Goal: Transaction & Acquisition: Download file/media

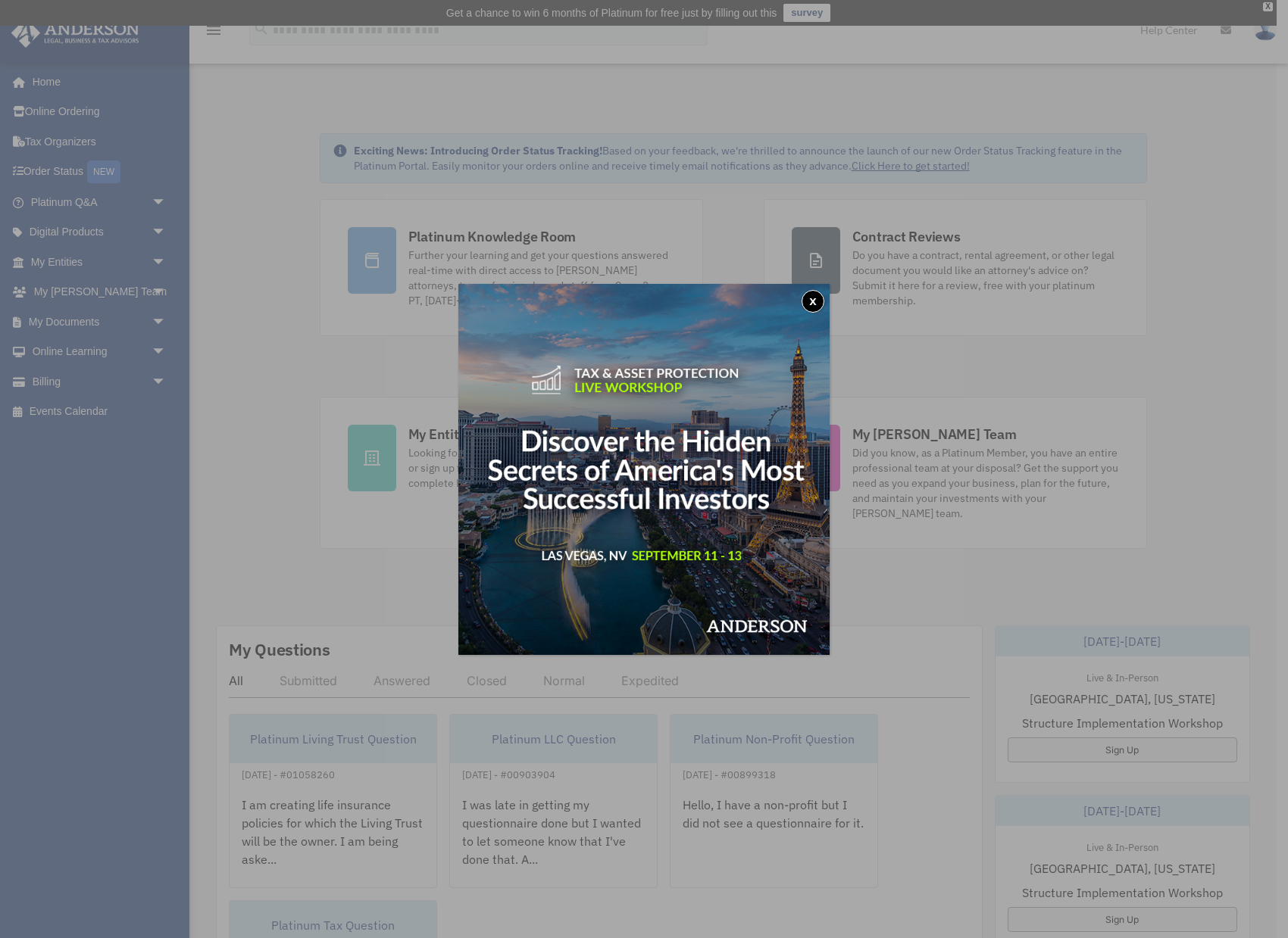
click at [808, 302] on button "x" at bounding box center [813, 301] width 23 height 23
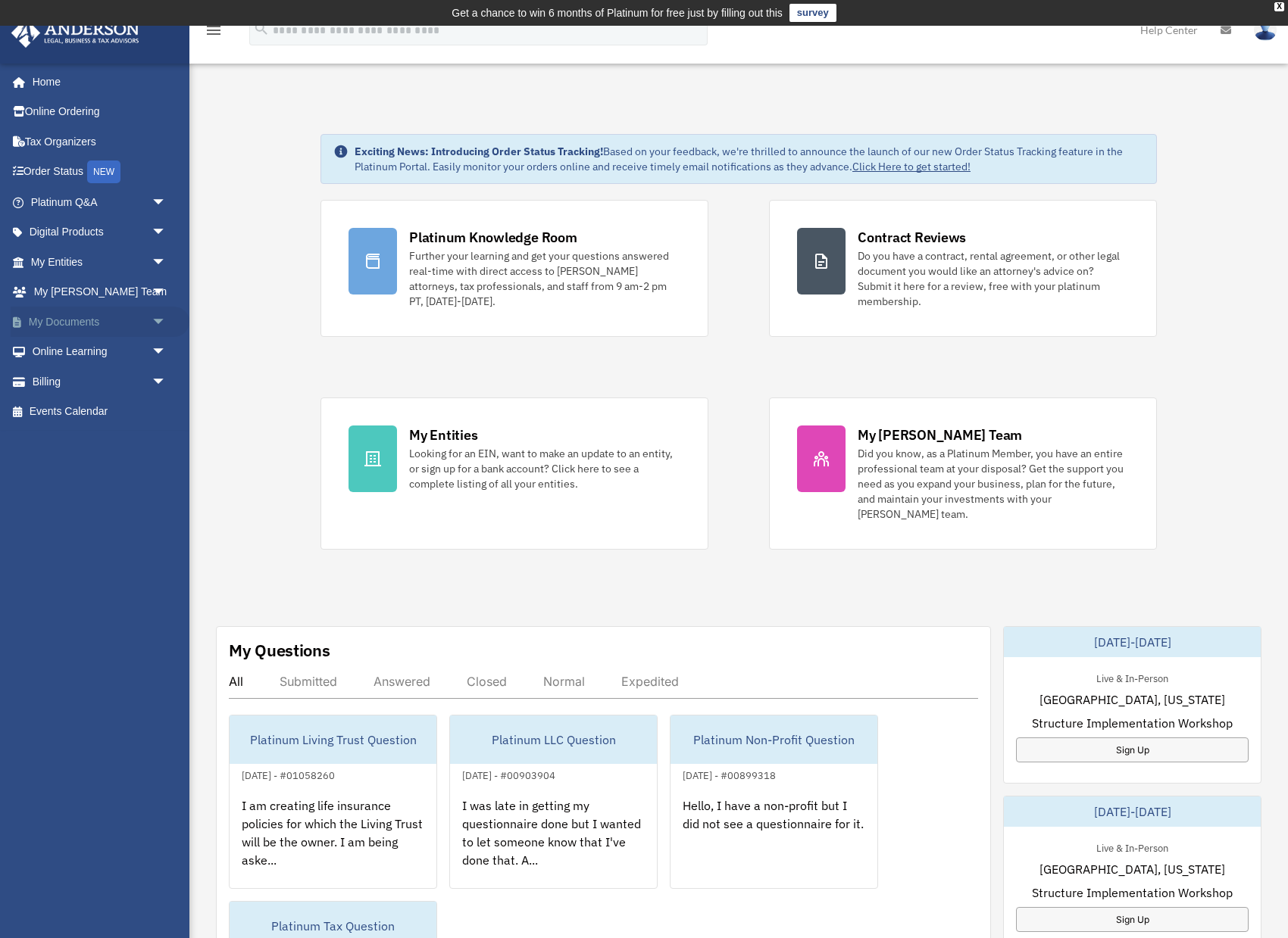
click at [97, 328] on link "My Documents arrow_drop_down" at bounding box center [100, 322] width 179 height 31
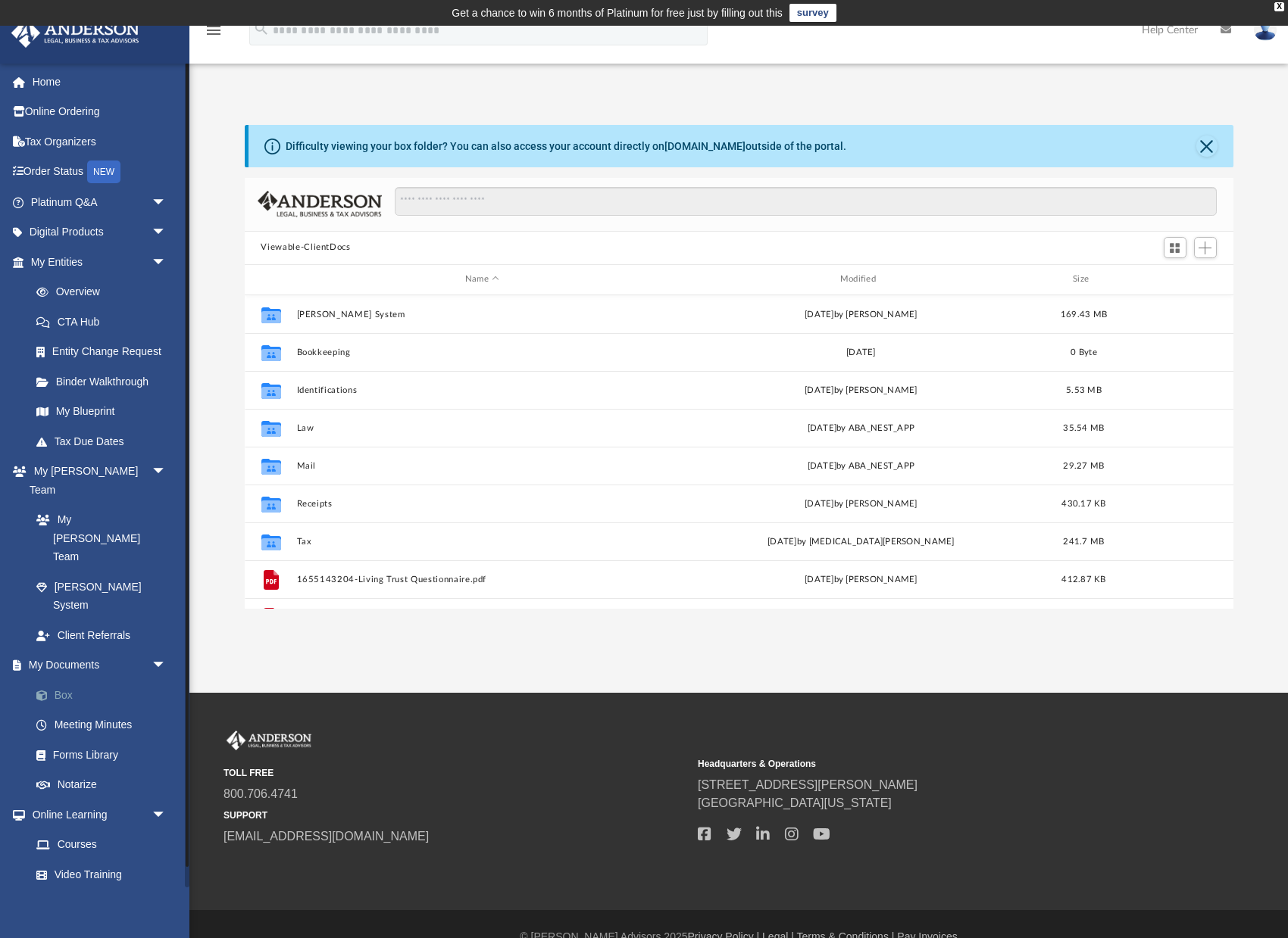
click at [77, 680] on link "Box" at bounding box center [105, 695] width 168 height 31
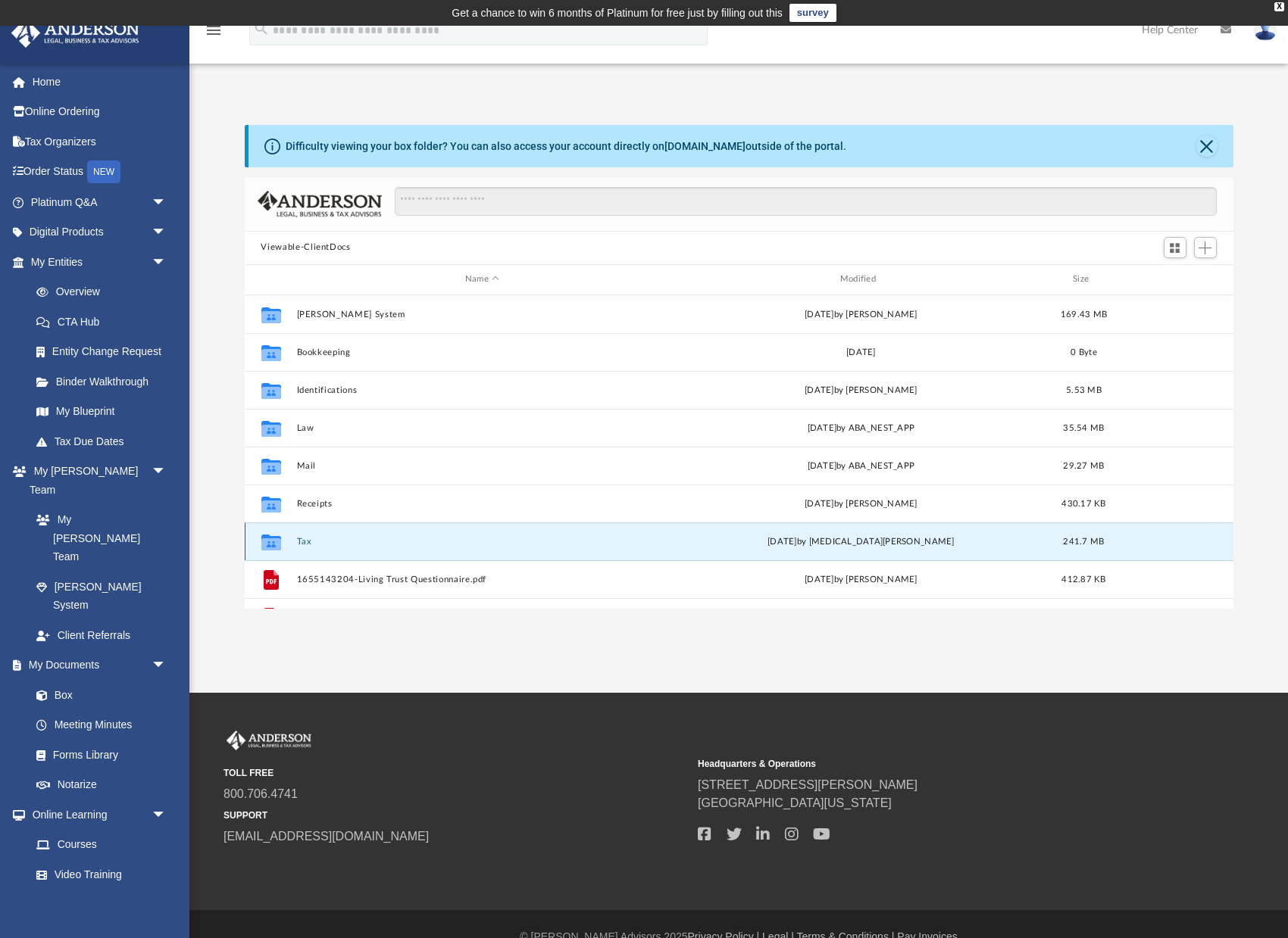
click at [309, 542] on button "Tax" at bounding box center [482, 541] width 372 height 10
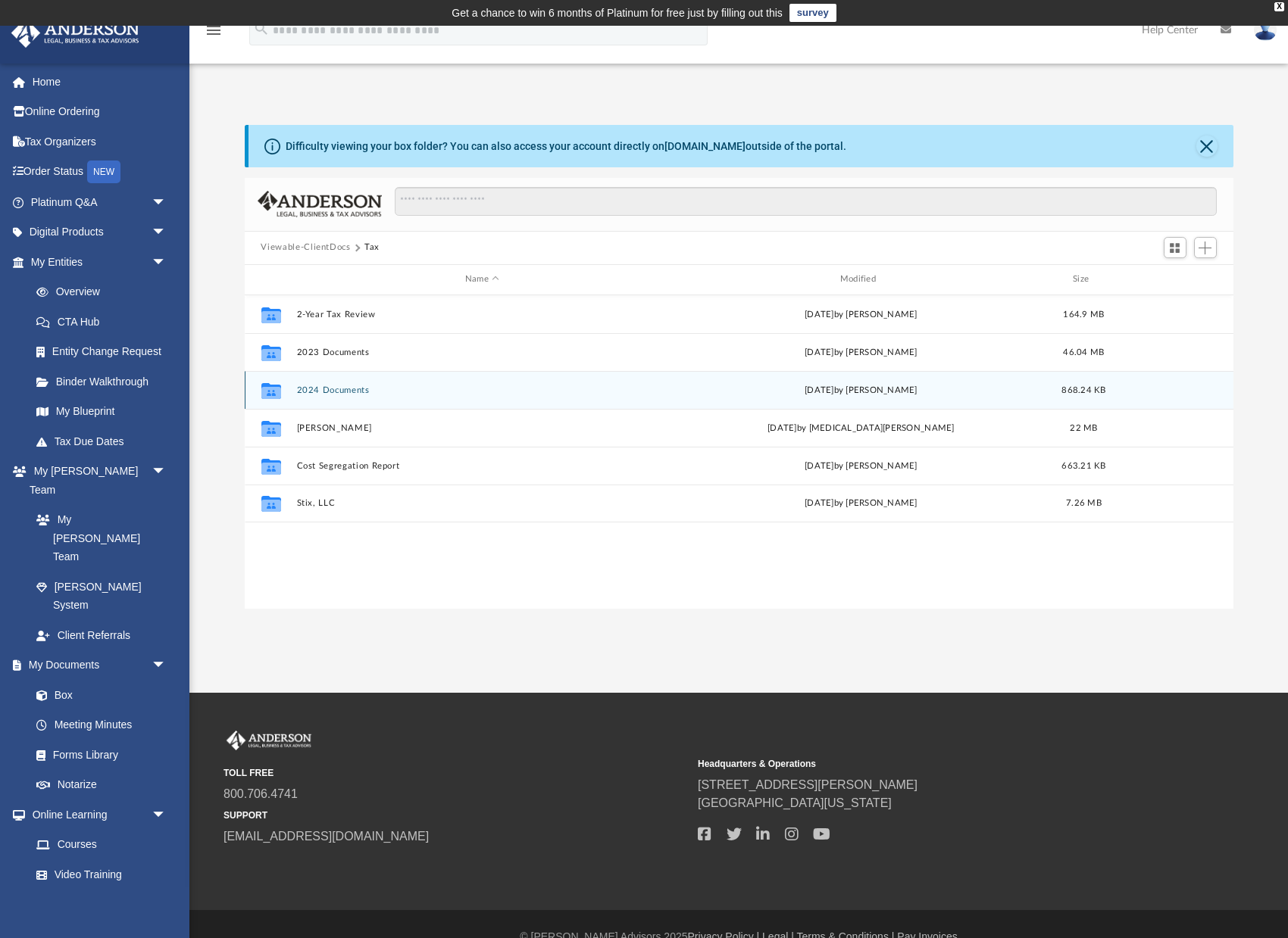
click at [354, 393] on button "2024 Documents" at bounding box center [482, 390] width 372 height 10
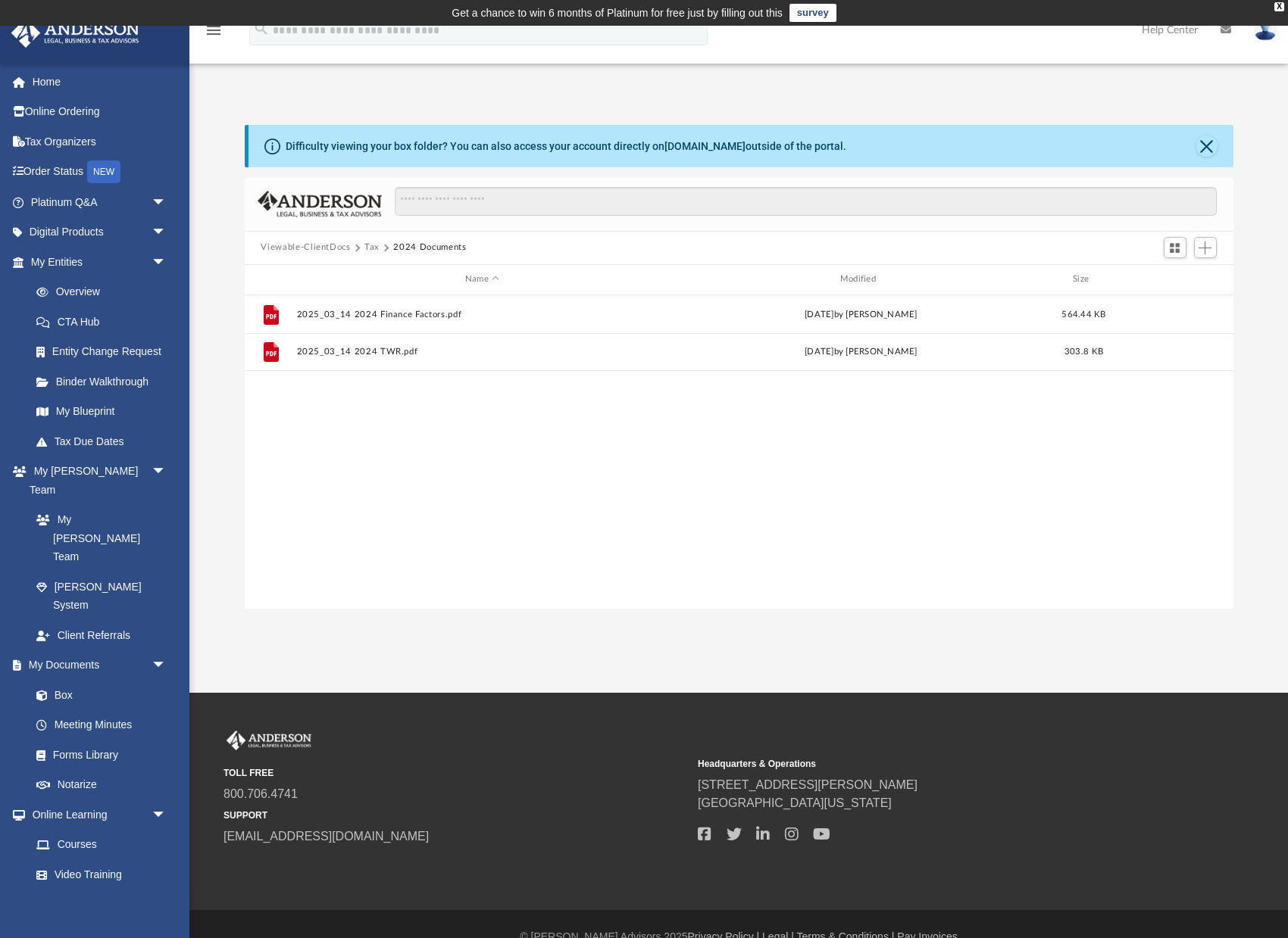
click at [368, 246] on button "Tax" at bounding box center [371, 247] width 15 height 14
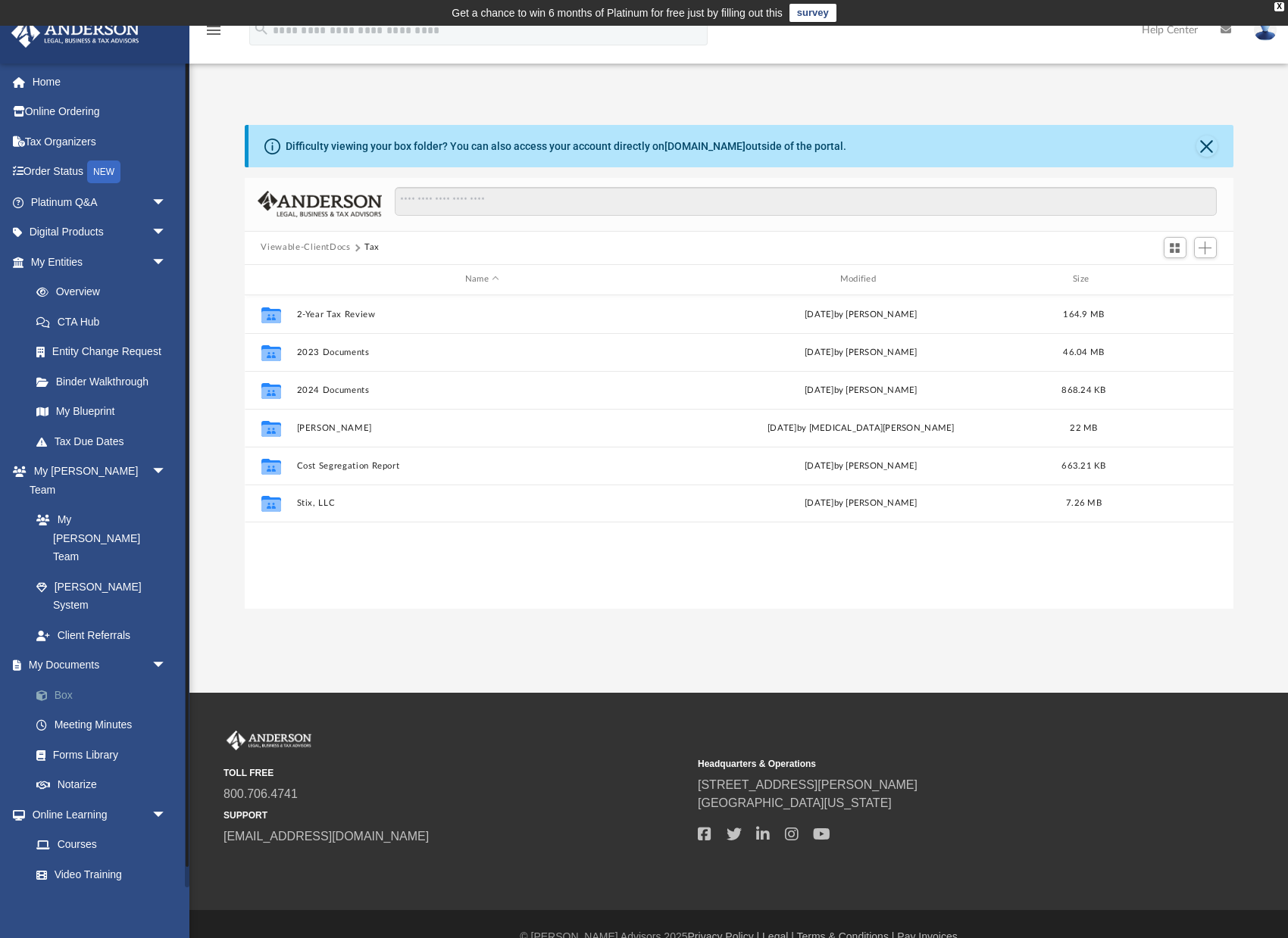
click at [70, 680] on link "Box" at bounding box center [105, 695] width 168 height 31
click at [58, 680] on link "Box" at bounding box center [105, 695] width 168 height 31
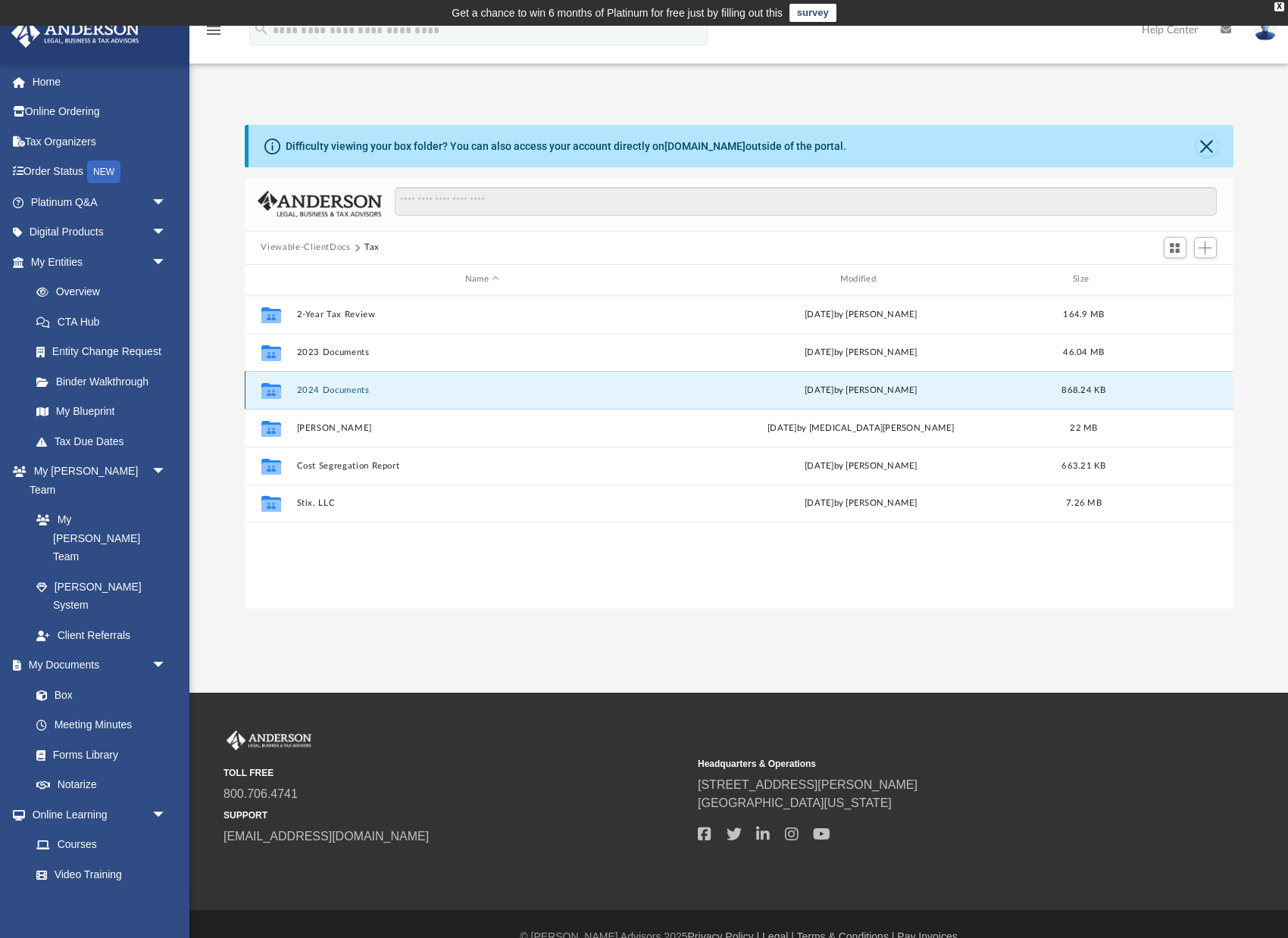
click at [317, 388] on button "2024 Documents" at bounding box center [482, 390] width 372 height 10
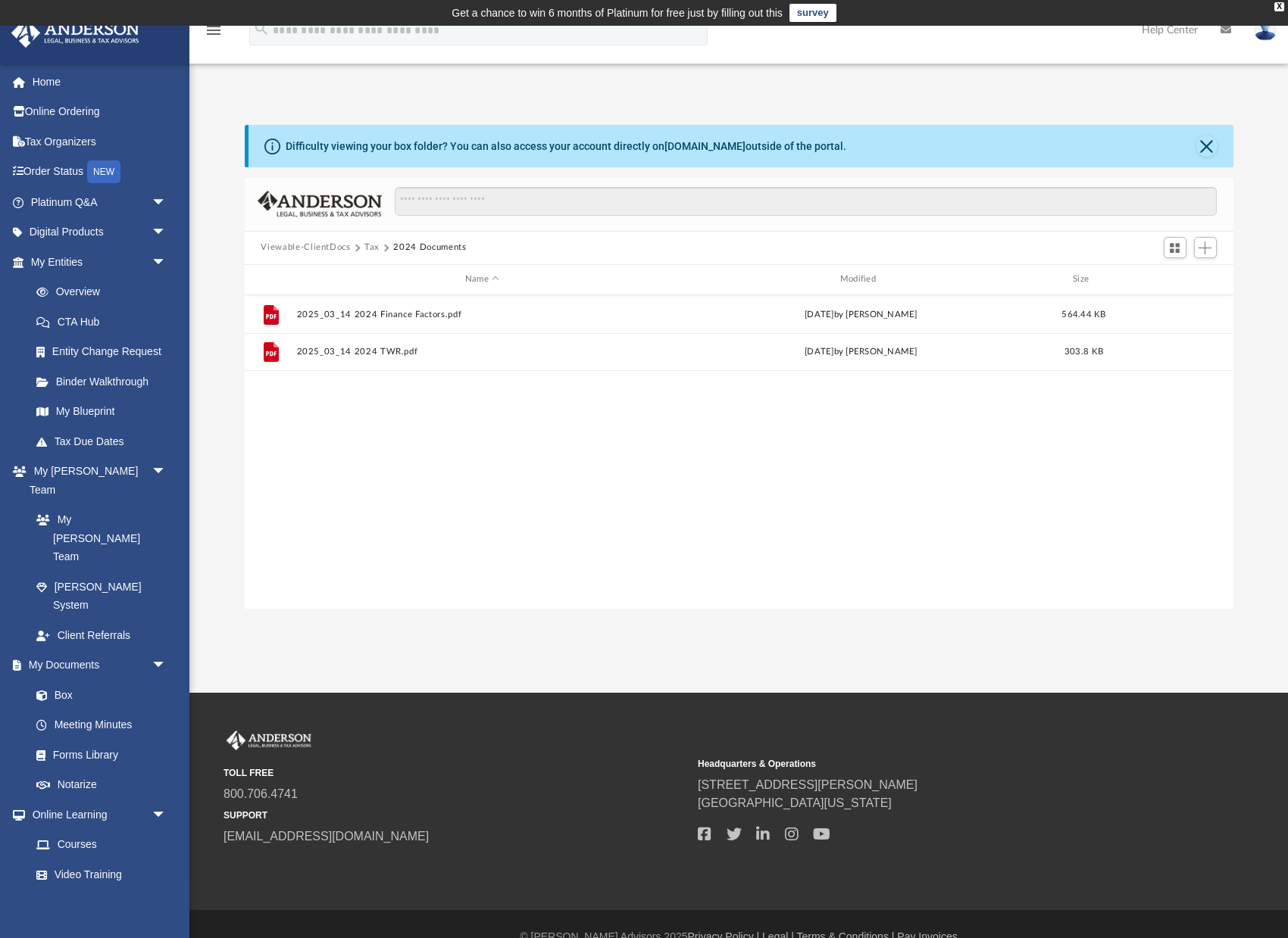
click at [575, 527] on div "File 2025_03_14 2024 Finance Factors.pdf Fri Mar 14 2025 by Peter Chiou 564.44 …" at bounding box center [739, 452] width 988 height 313
click at [312, 247] on button "Viewable-ClientDocs" at bounding box center [305, 247] width 89 height 14
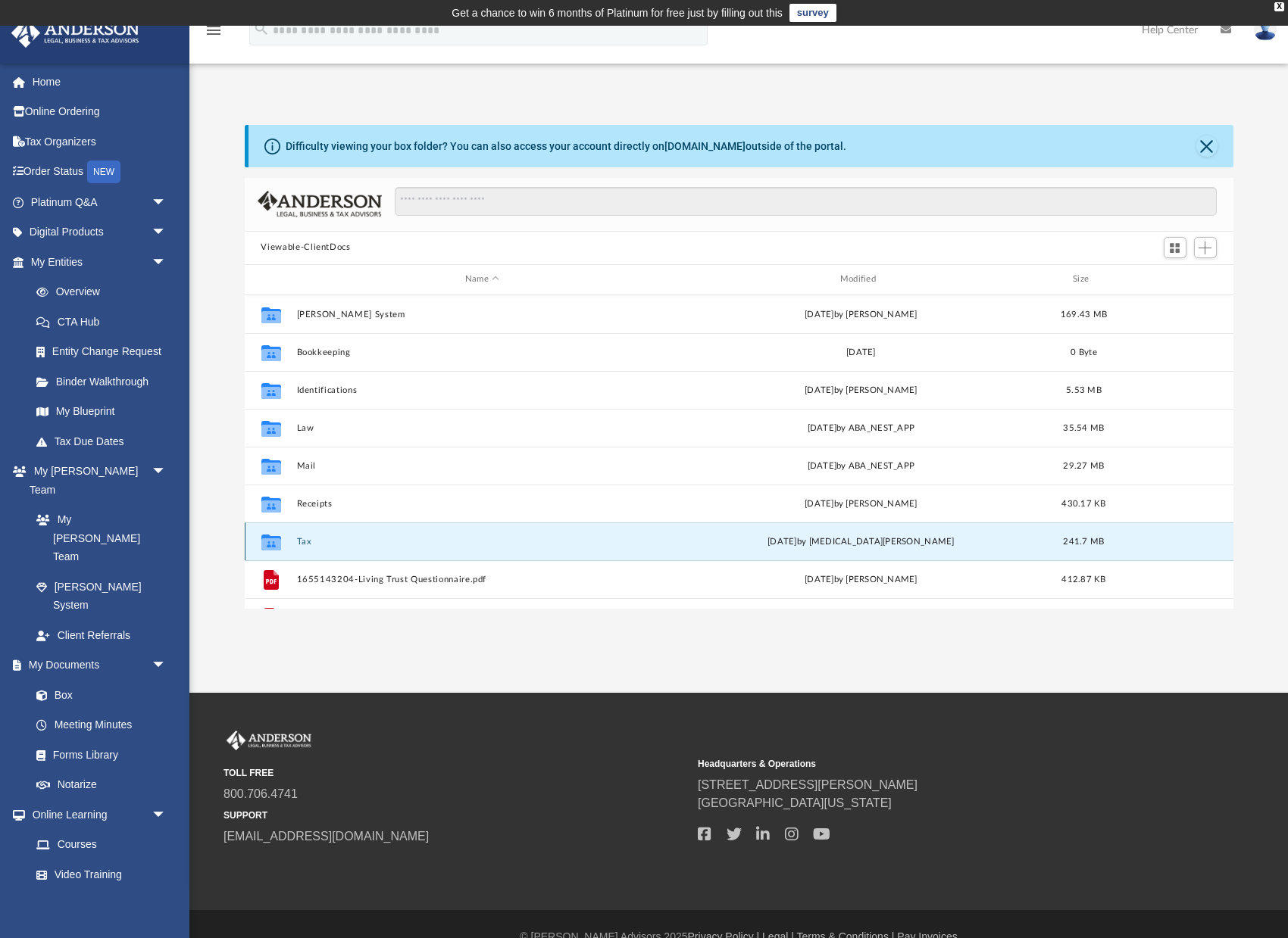
click at [311, 544] on button "Tax" at bounding box center [482, 541] width 372 height 10
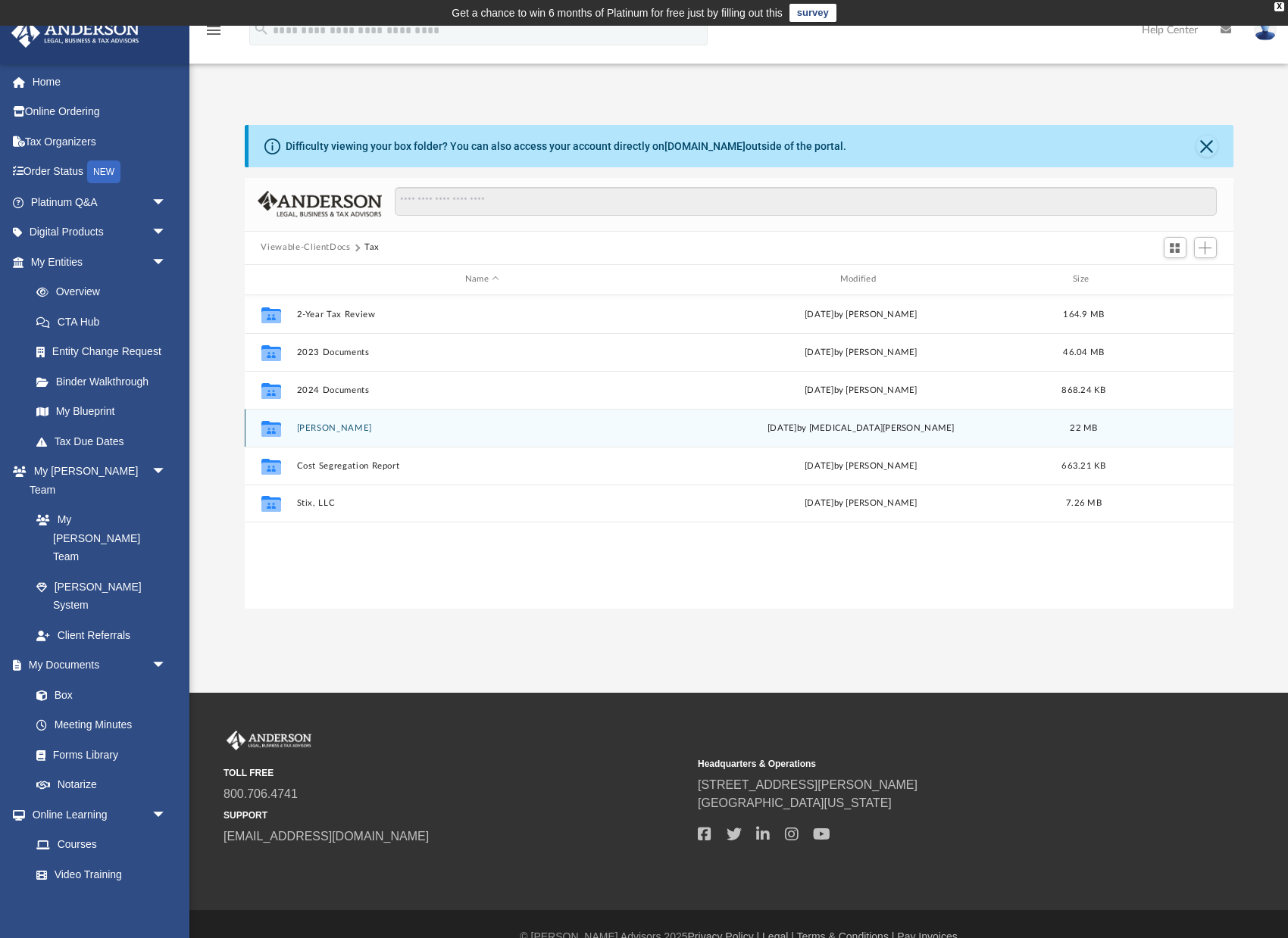
click at [322, 430] on button "Chiou, Peter" at bounding box center [482, 428] width 372 height 10
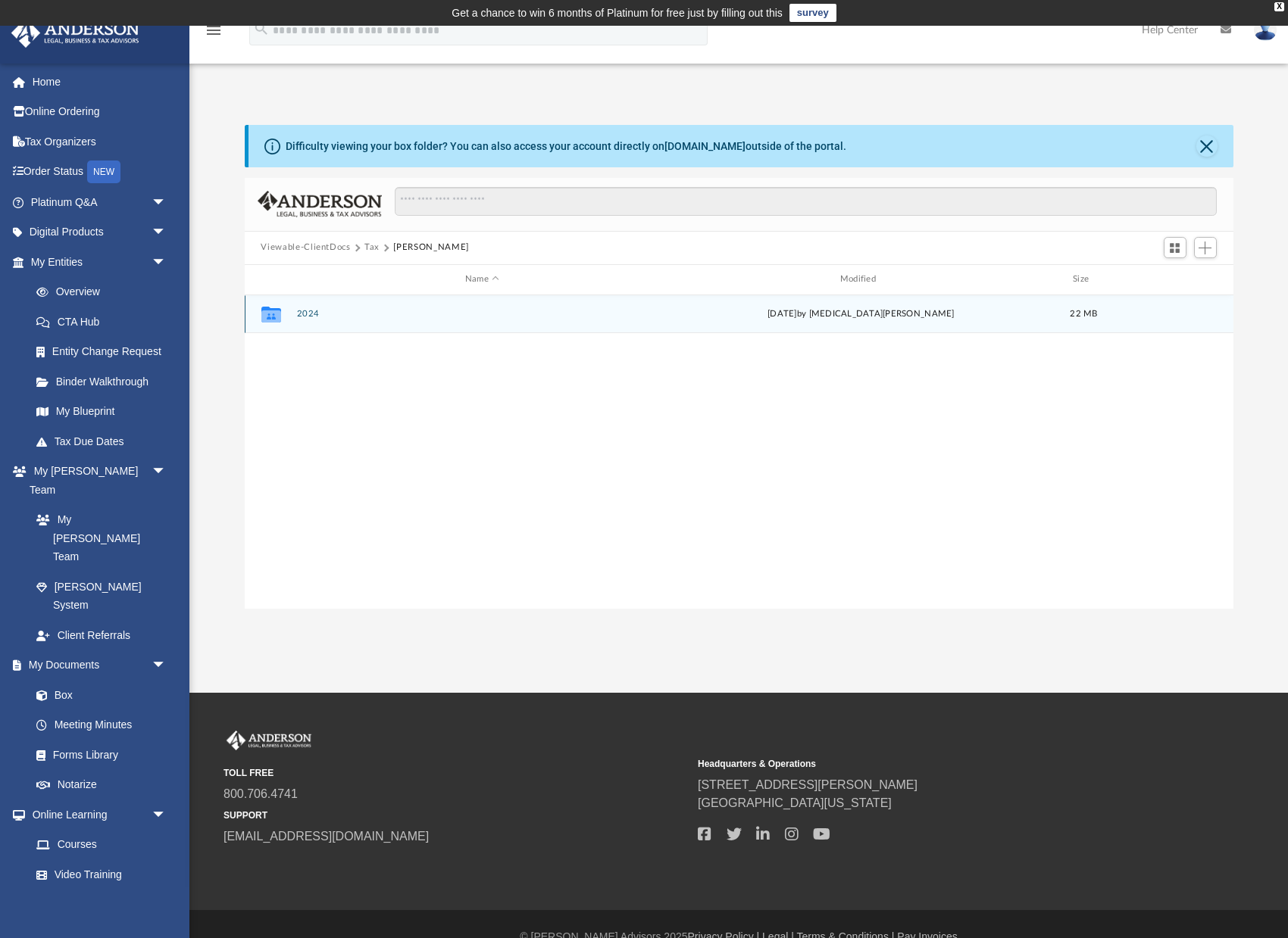
click at [304, 318] on button "2024" at bounding box center [482, 314] width 372 height 10
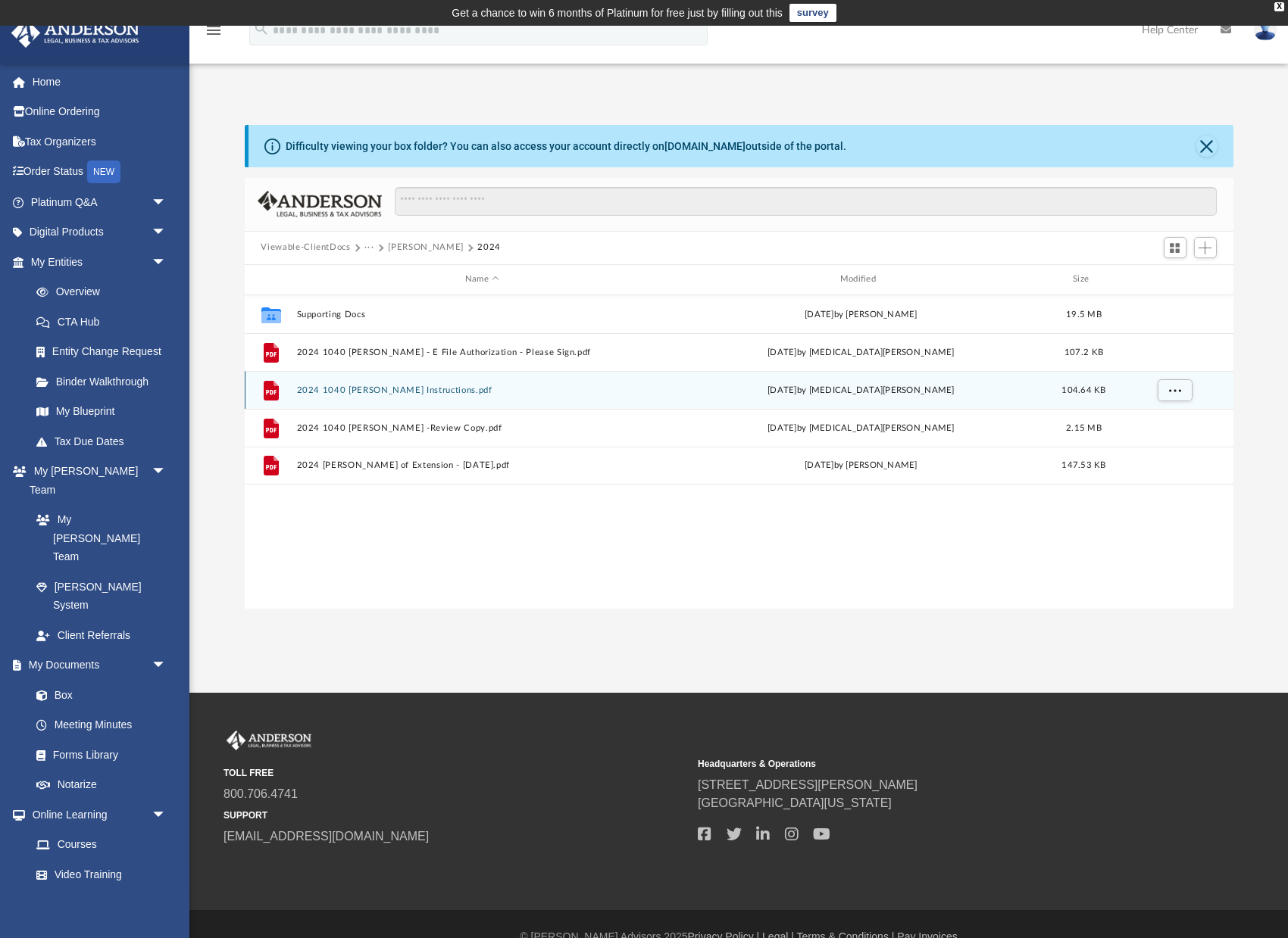
click at [439, 387] on button "2024 1040 Chiou, Pete - Filing Instructions.pdf" at bounding box center [482, 390] width 372 height 10
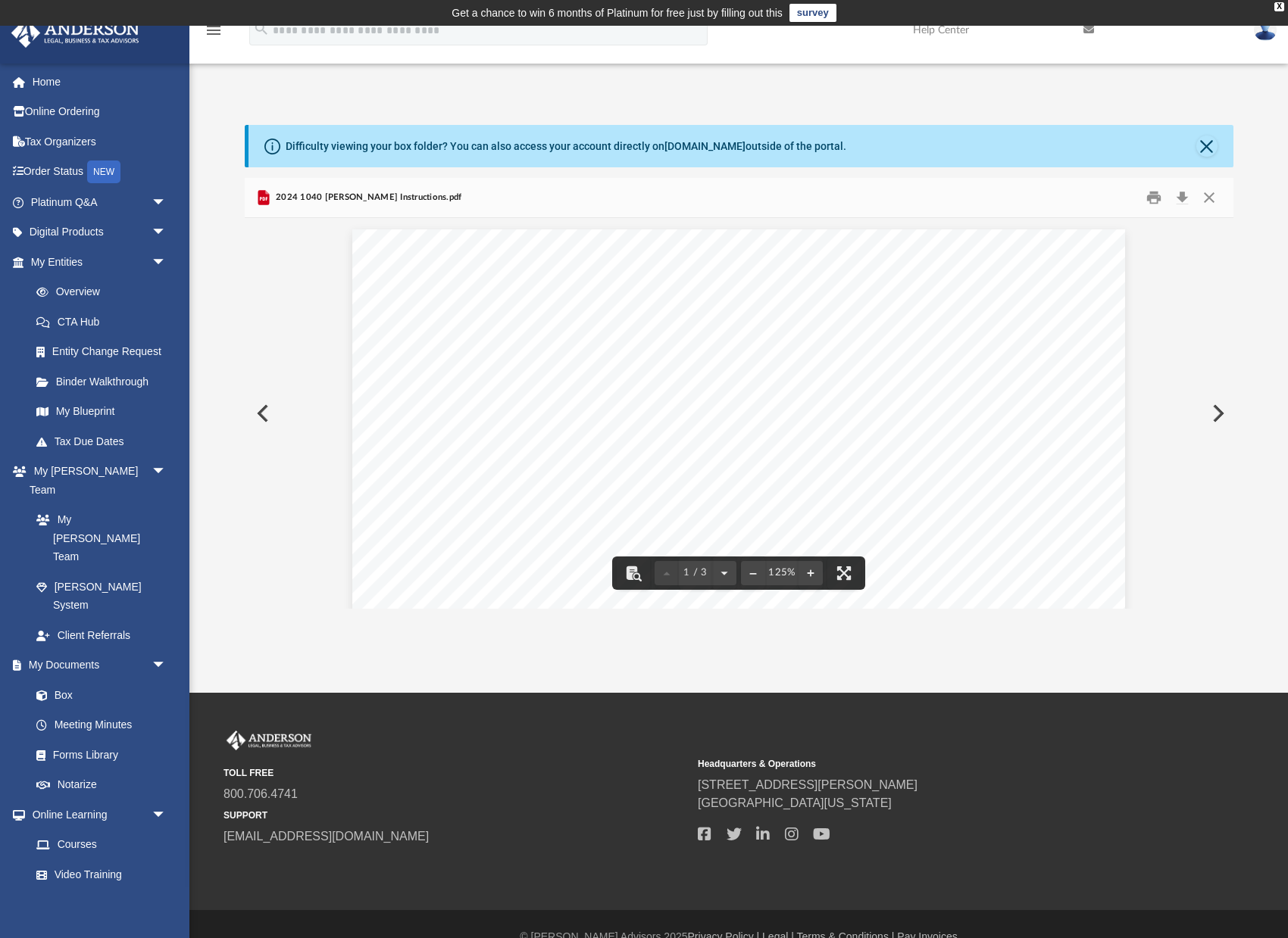
scroll to position [427, 0]
click at [843, 581] on button "File preview" at bounding box center [843, 572] width 33 height 33
click at [793, 546] on span "In-window" at bounding box center [797, 545] width 55 height 14
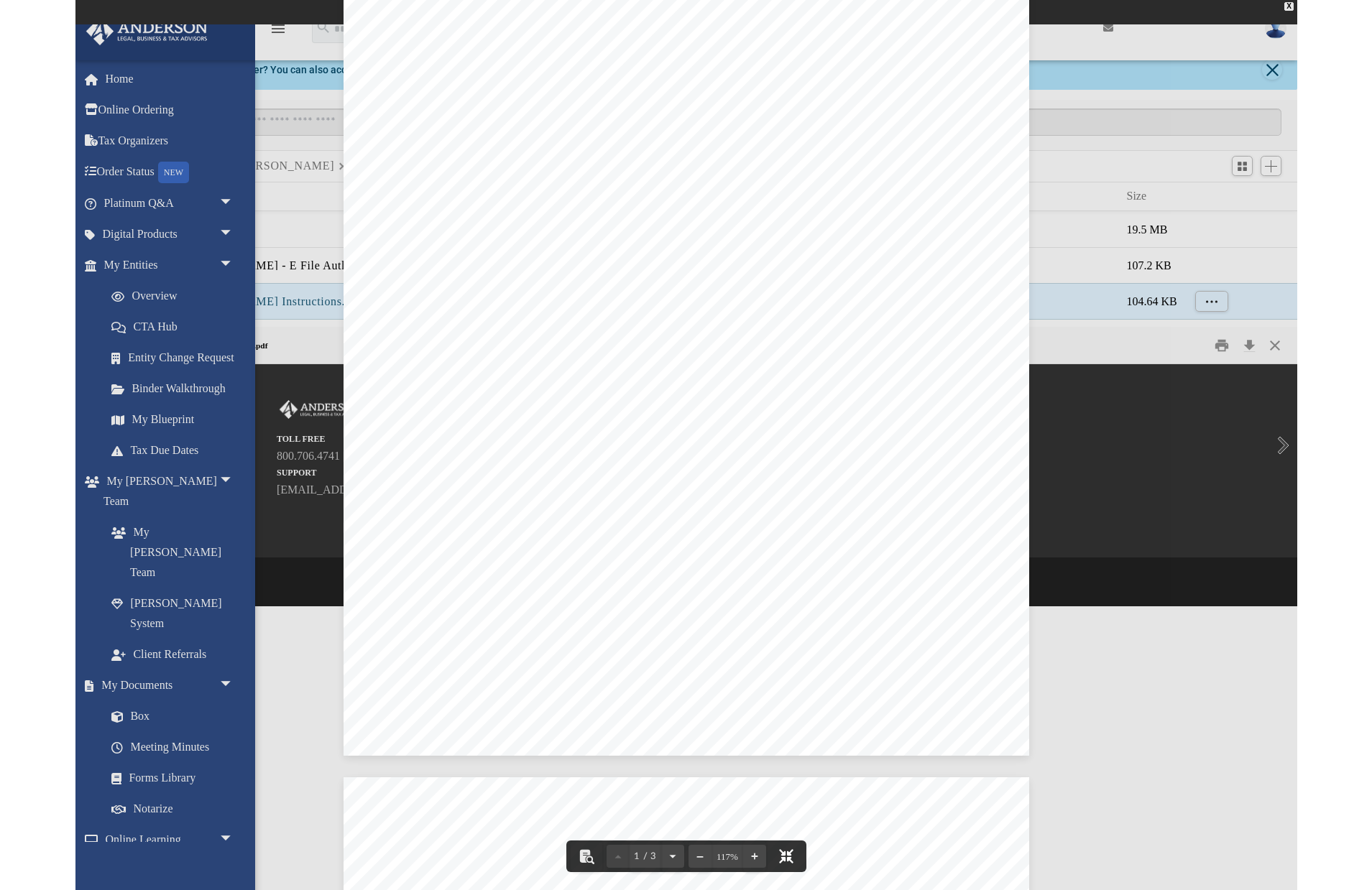
scroll to position [0, 0]
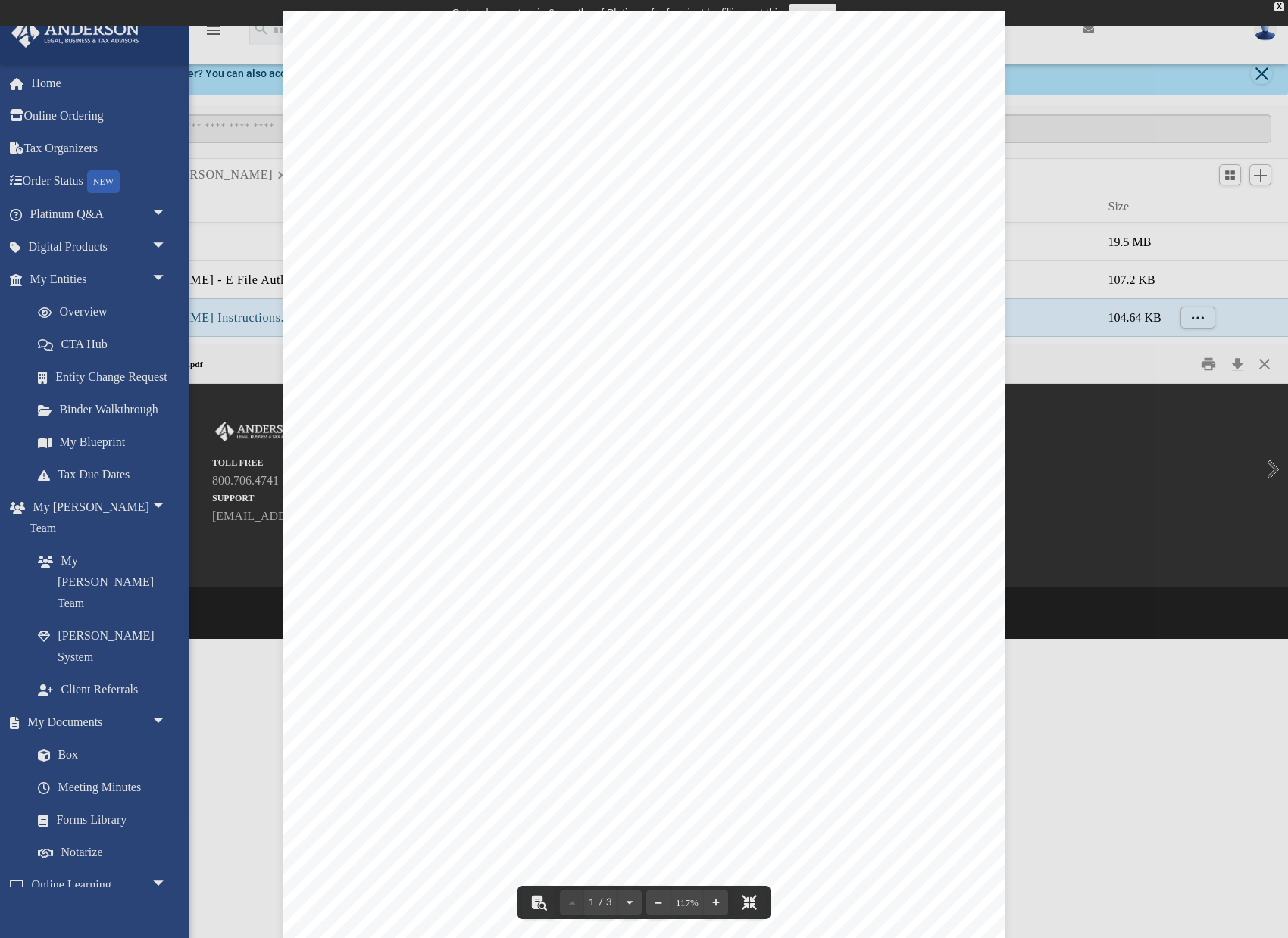
click at [768, 324] on div "August 8, 2025 PETER S. & SANDRA L. CHIOU 2625 79TH AVE CT NW GIG HARBOR, WA 98…" at bounding box center [644, 478] width 723 height 934
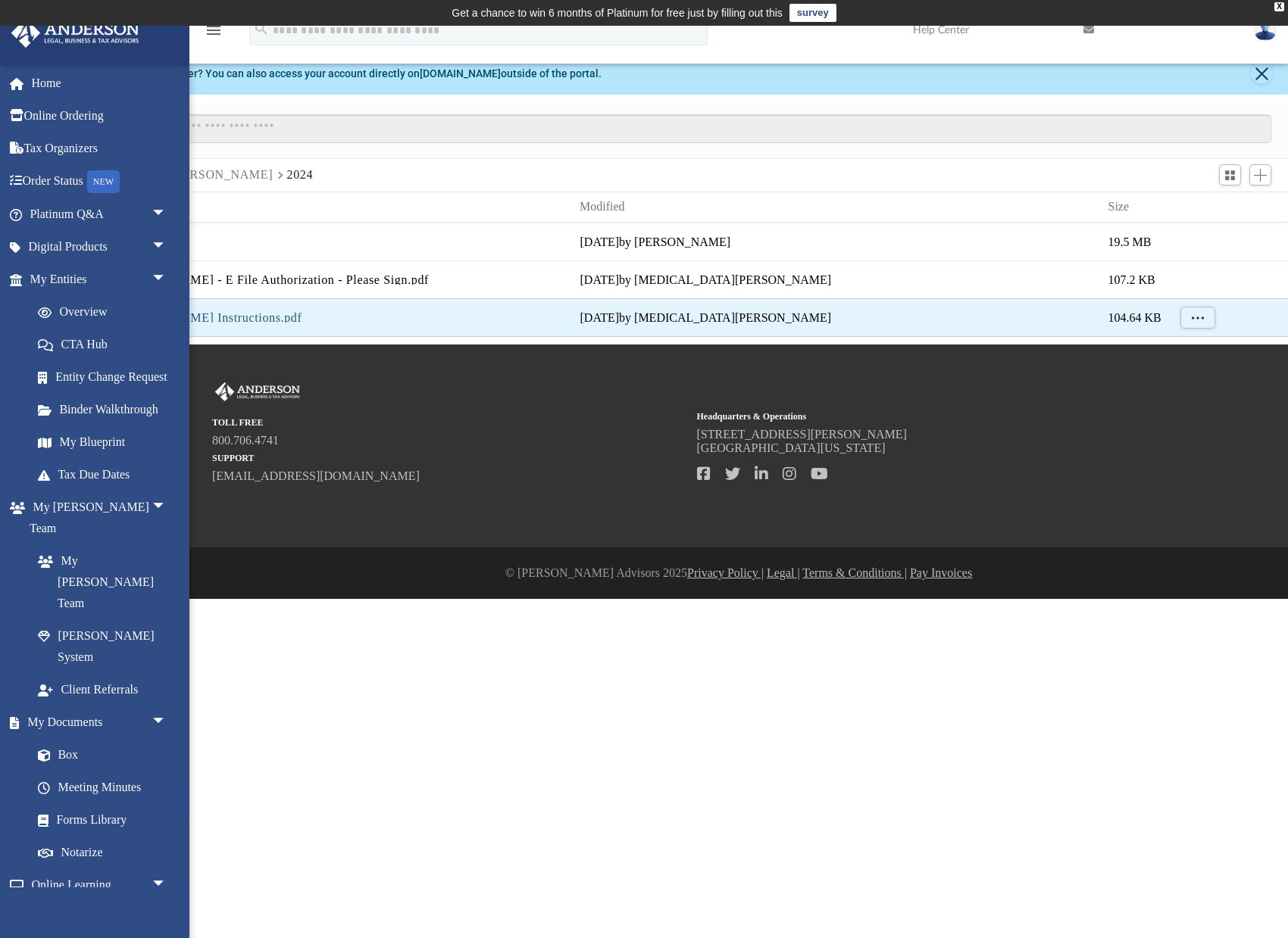
click at [862, 599] on html "X Get a chance to win 6 months of Platinum for free just by filling out this su…" at bounding box center [644, 300] width 1288 height 599
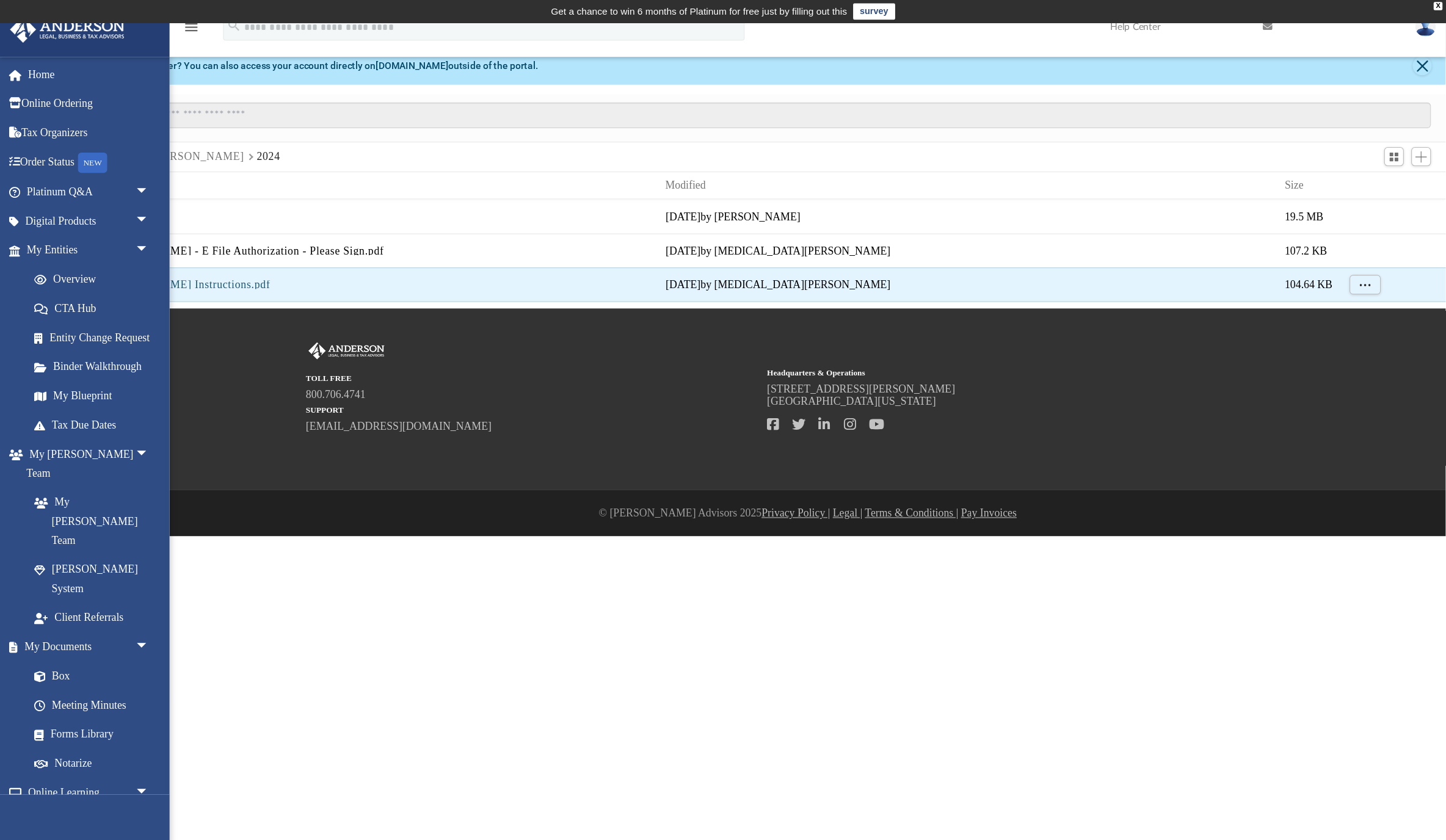
scroll to position [1, 1]
click at [309, 483] on html "X Get a chance to win 6 months of Platinum for free just by filling out this su…" at bounding box center [651, 241] width 1302 height 483
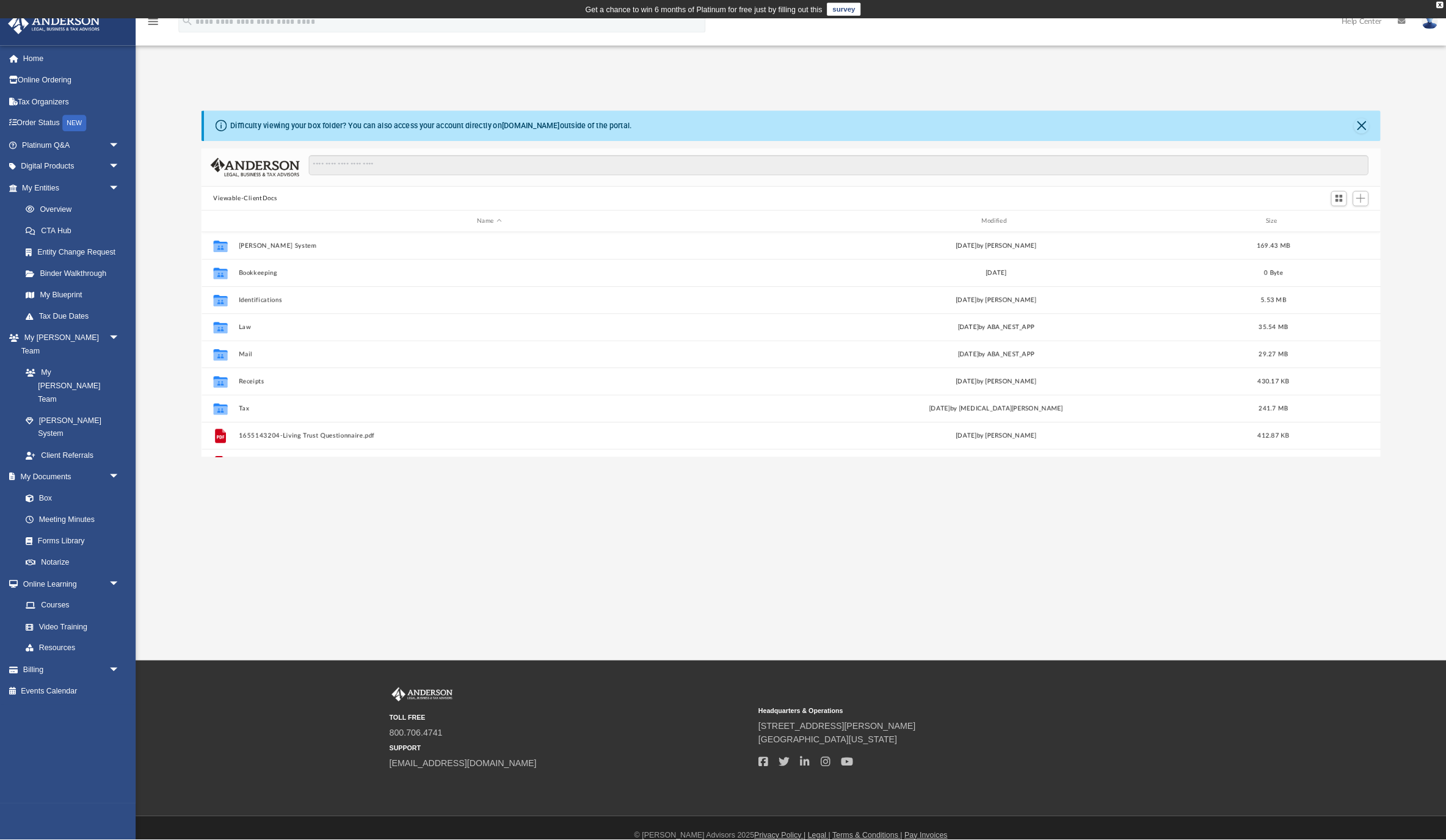
scroll to position [277, 1327]
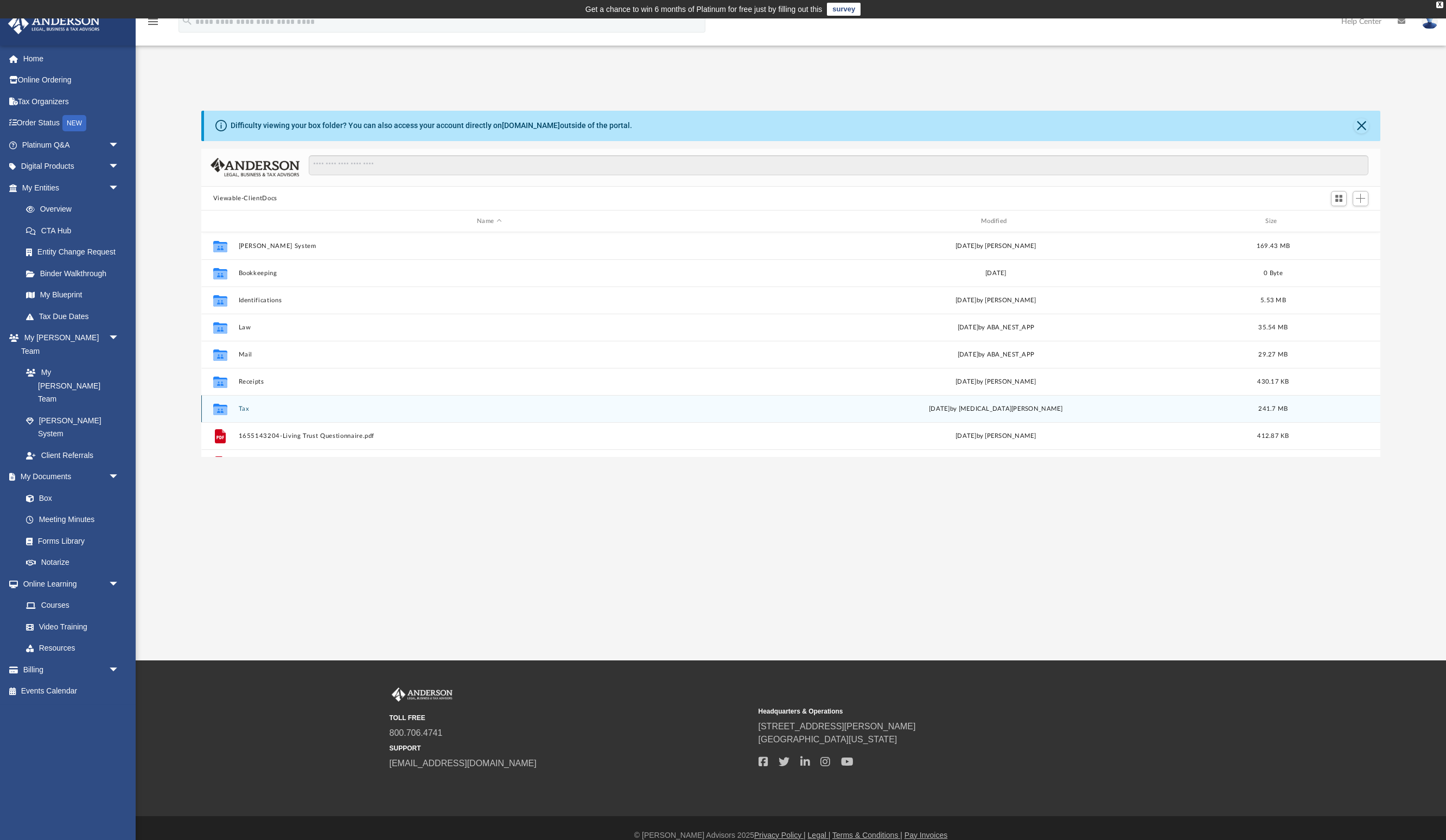
click at [246, 411] on button "Tax" at bounding box center [489, 408] width 502 height 7
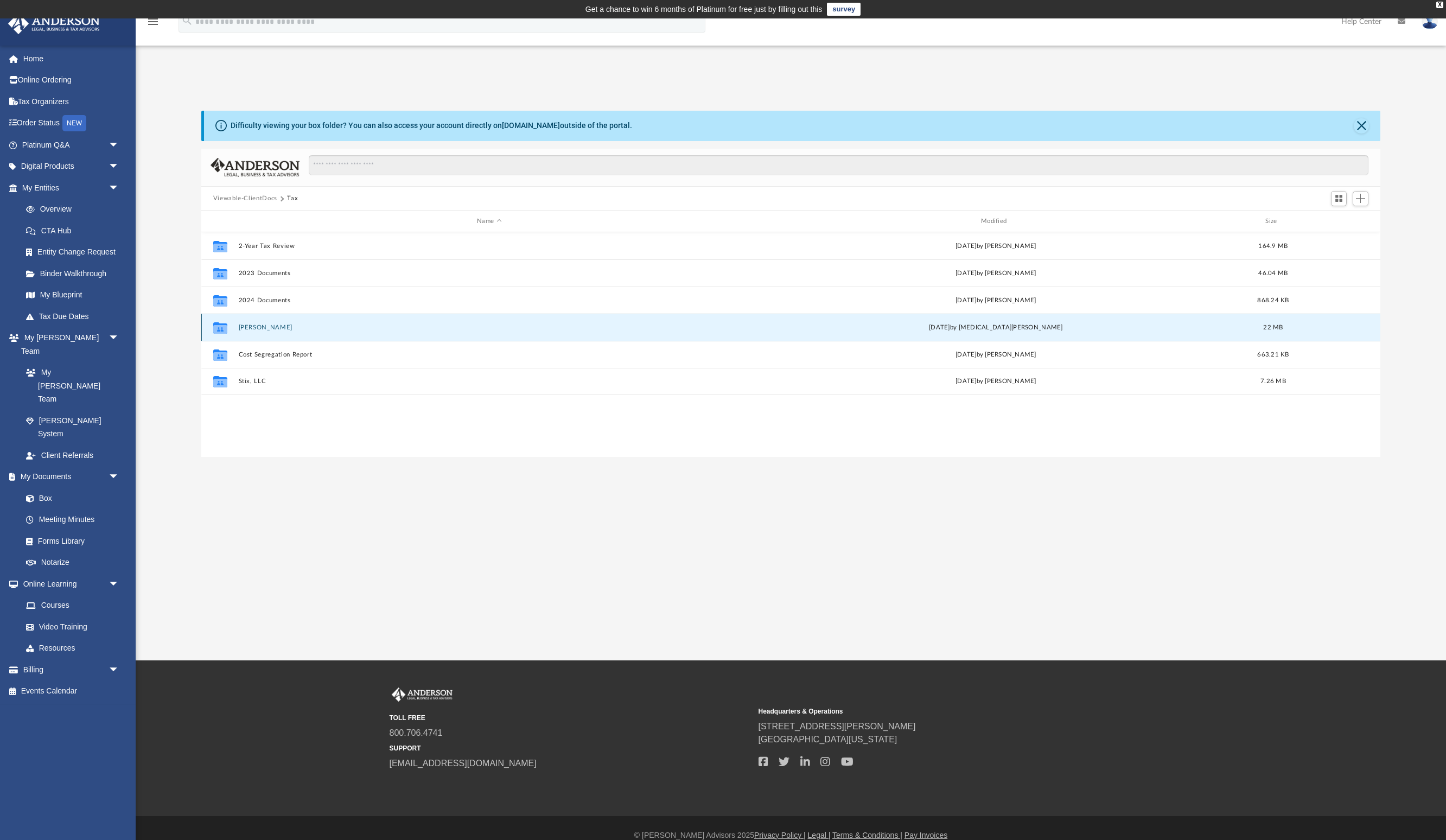
click at [260, 328] on button "Chiou, Peter" at bounding box center [489, 327] width 502 height 7
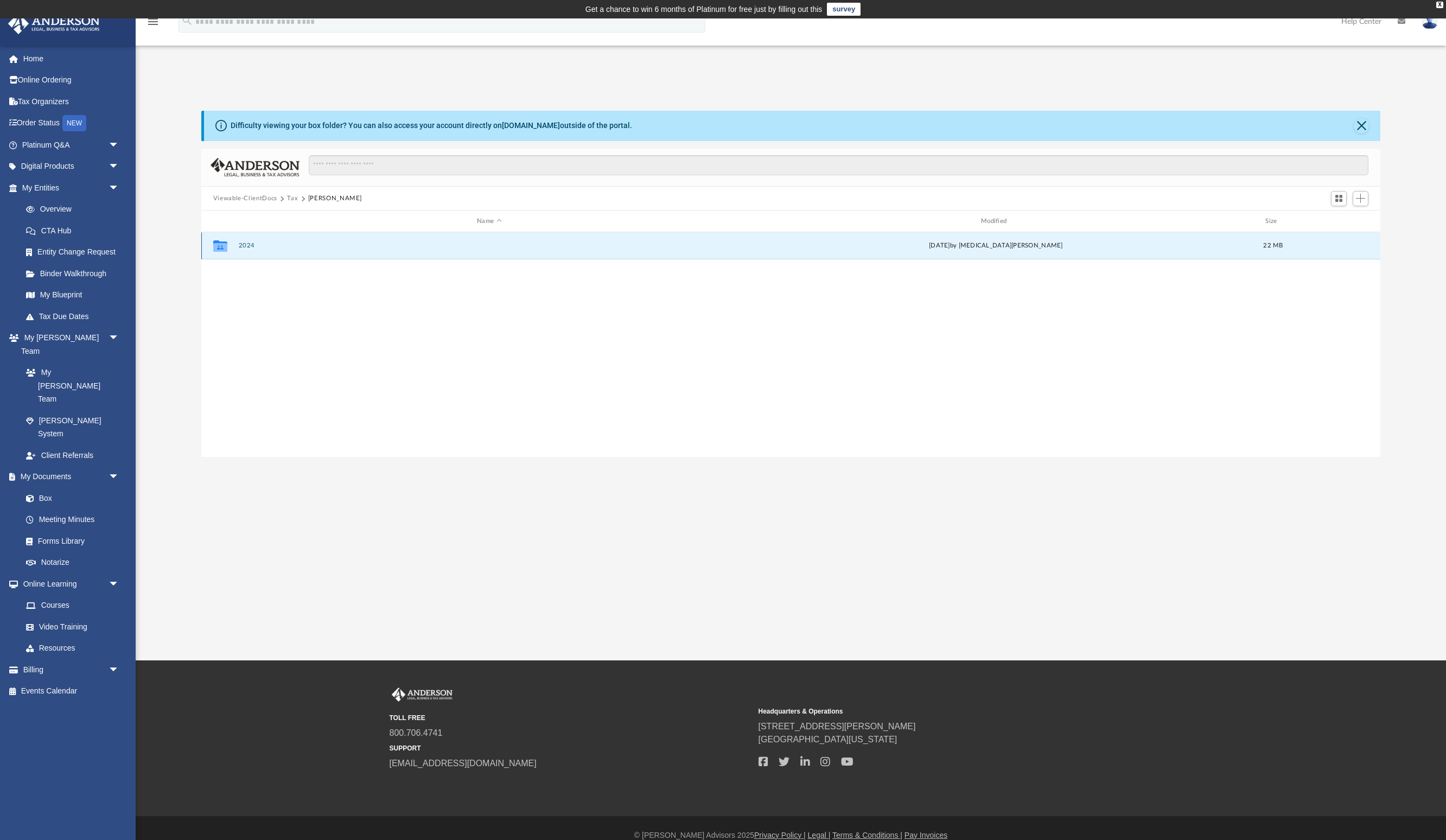
click at [242, 244] on button "2024" at bounding box center [489, 246] width 502 height 7
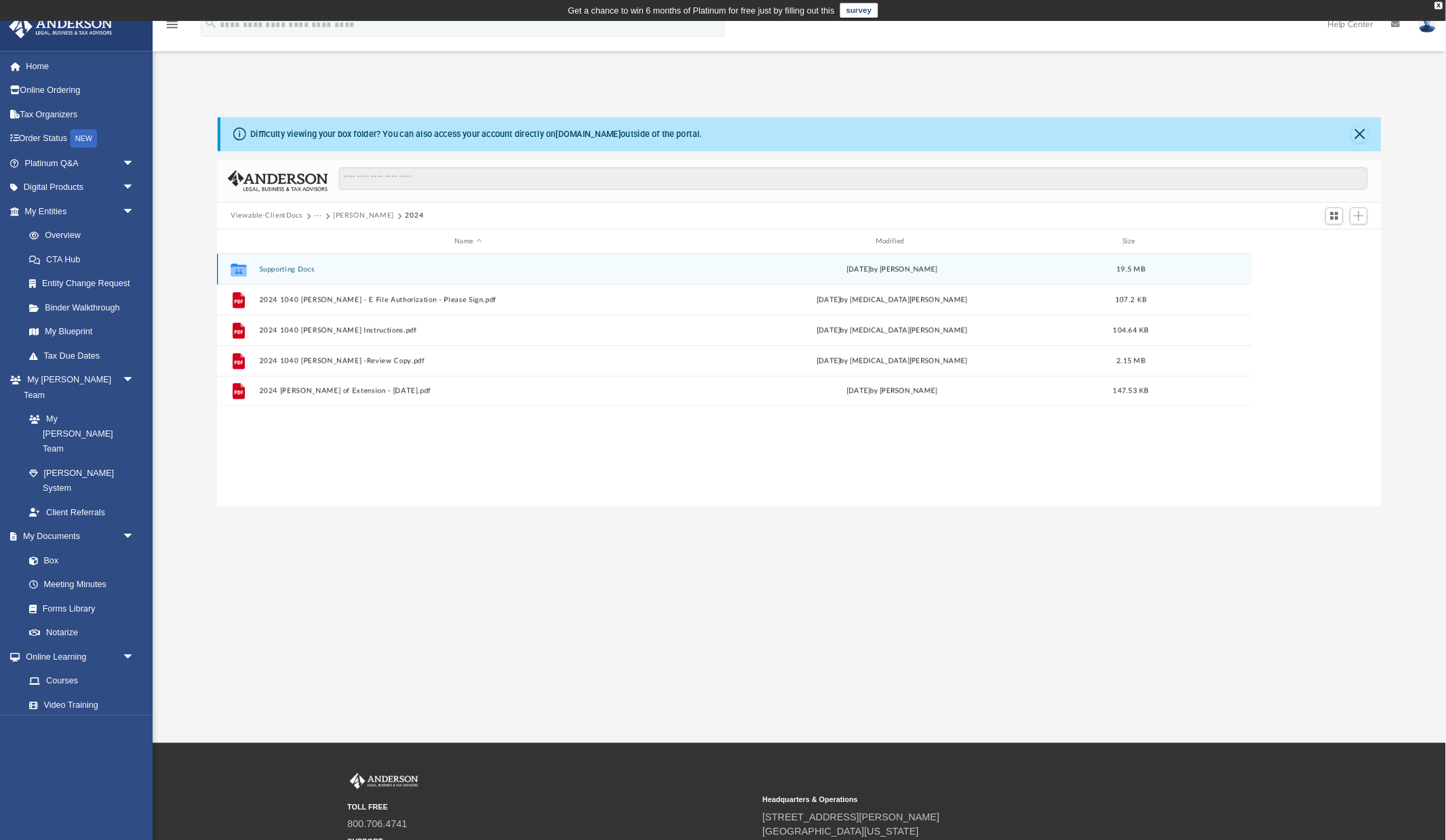
scroll to position [309, 1149]
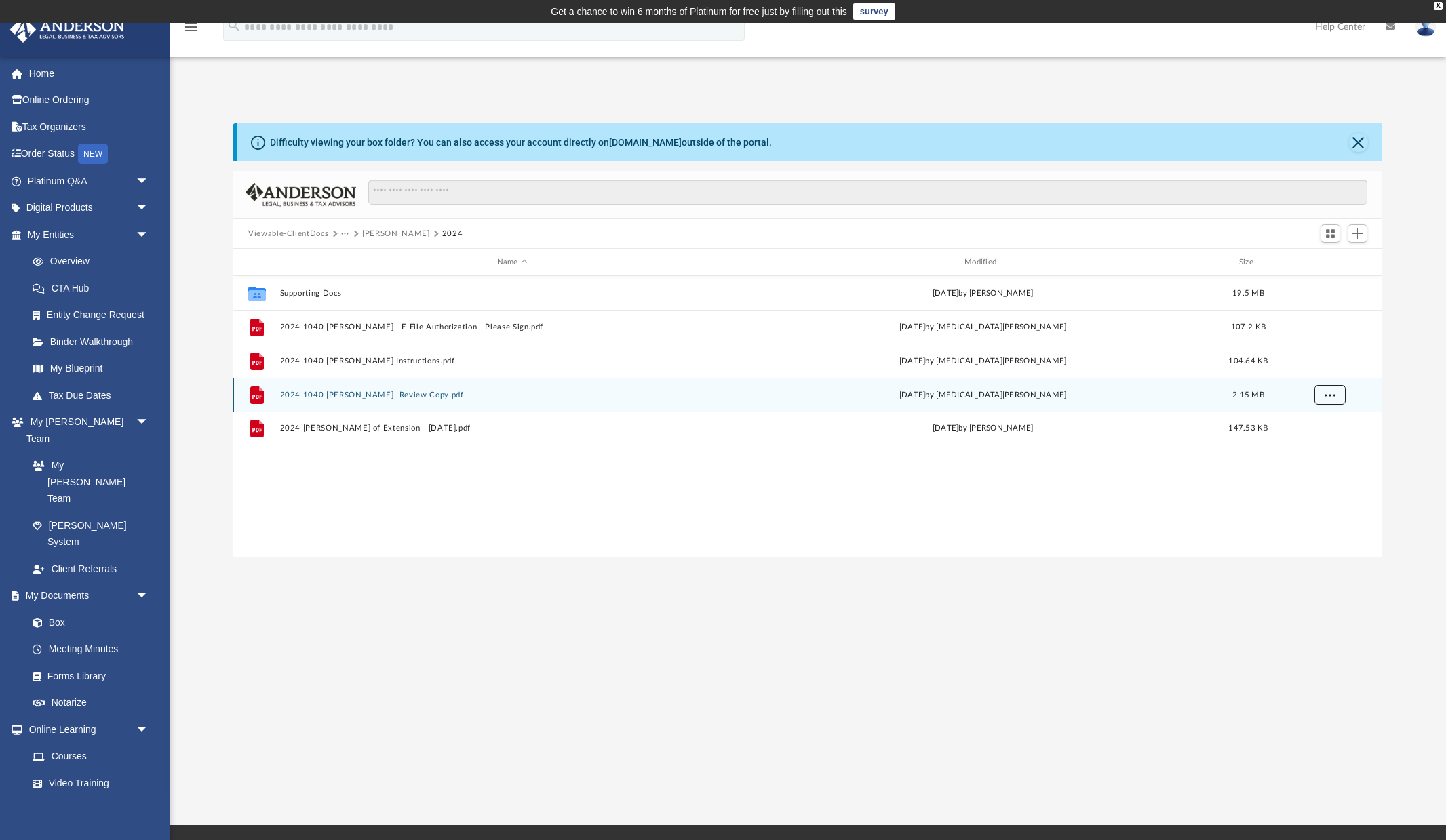
click at [1337, 401] on button "More options" at bounding box center [1330, 395] width 31 height 20
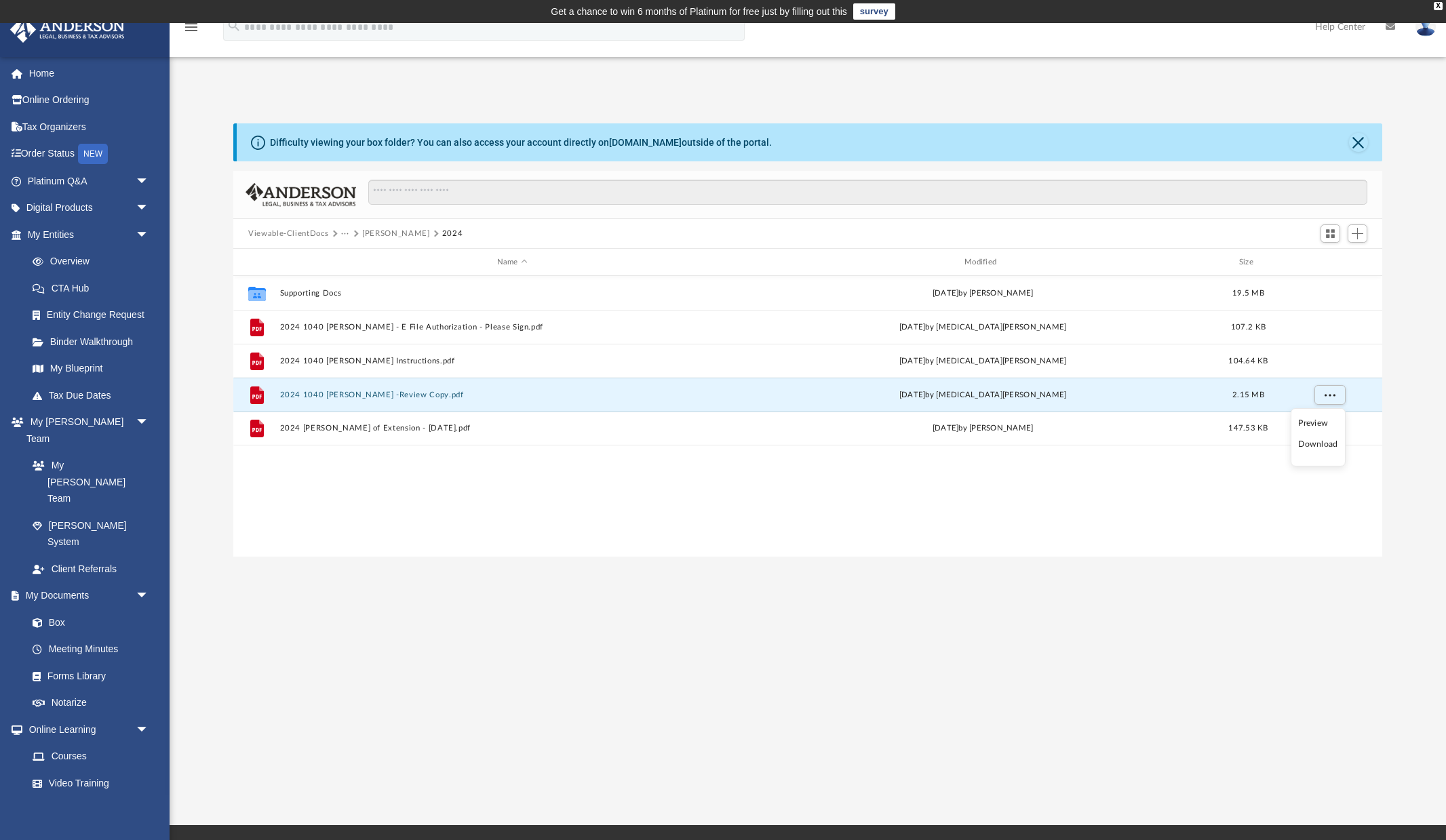
click at [1327, 441] on li "Download" at bounding box center [1318, 445] width 40 height 14
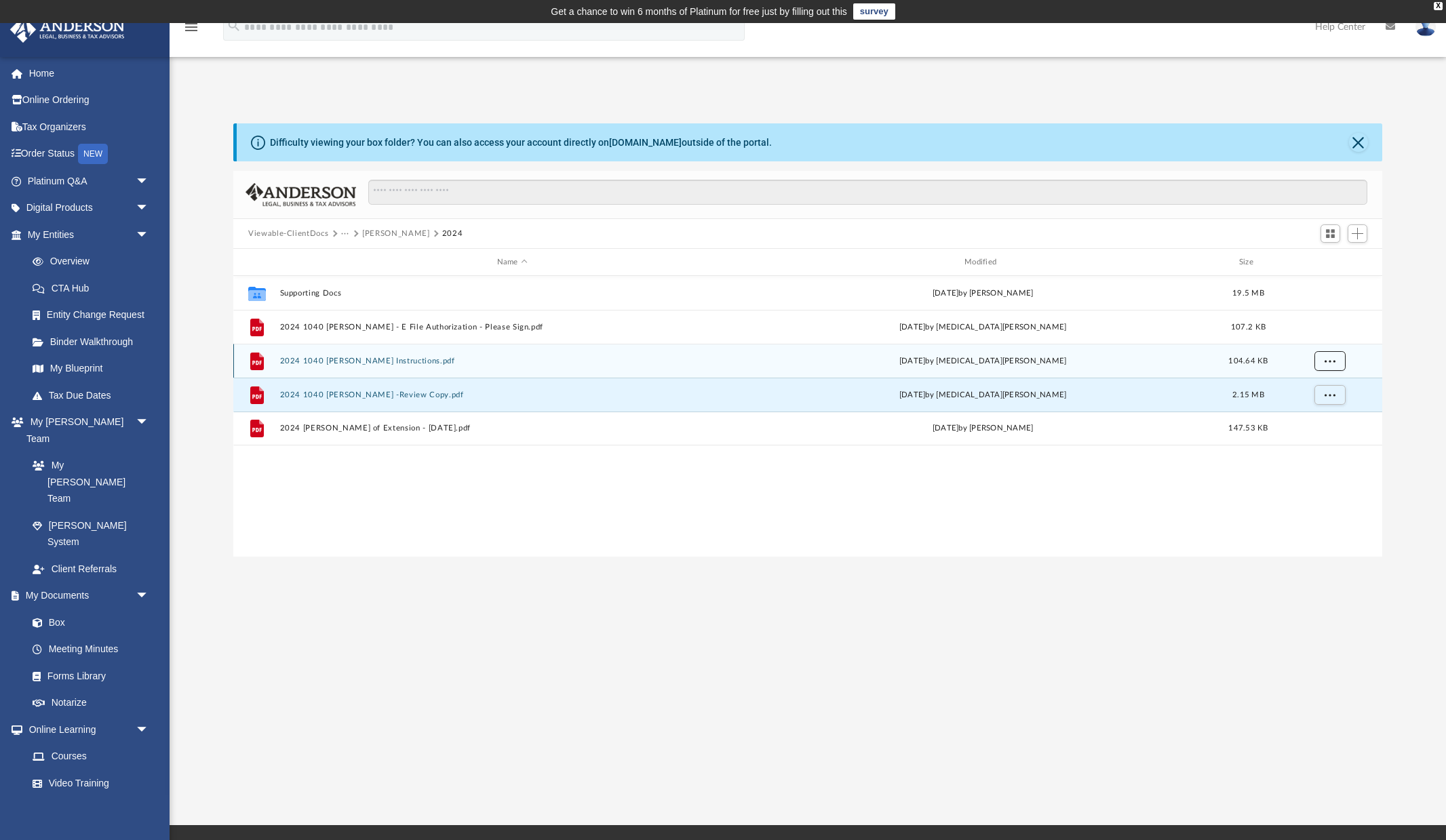
click at [1334, 359] on span "More options" at bounding box center [1330, 361] width 11 height 7
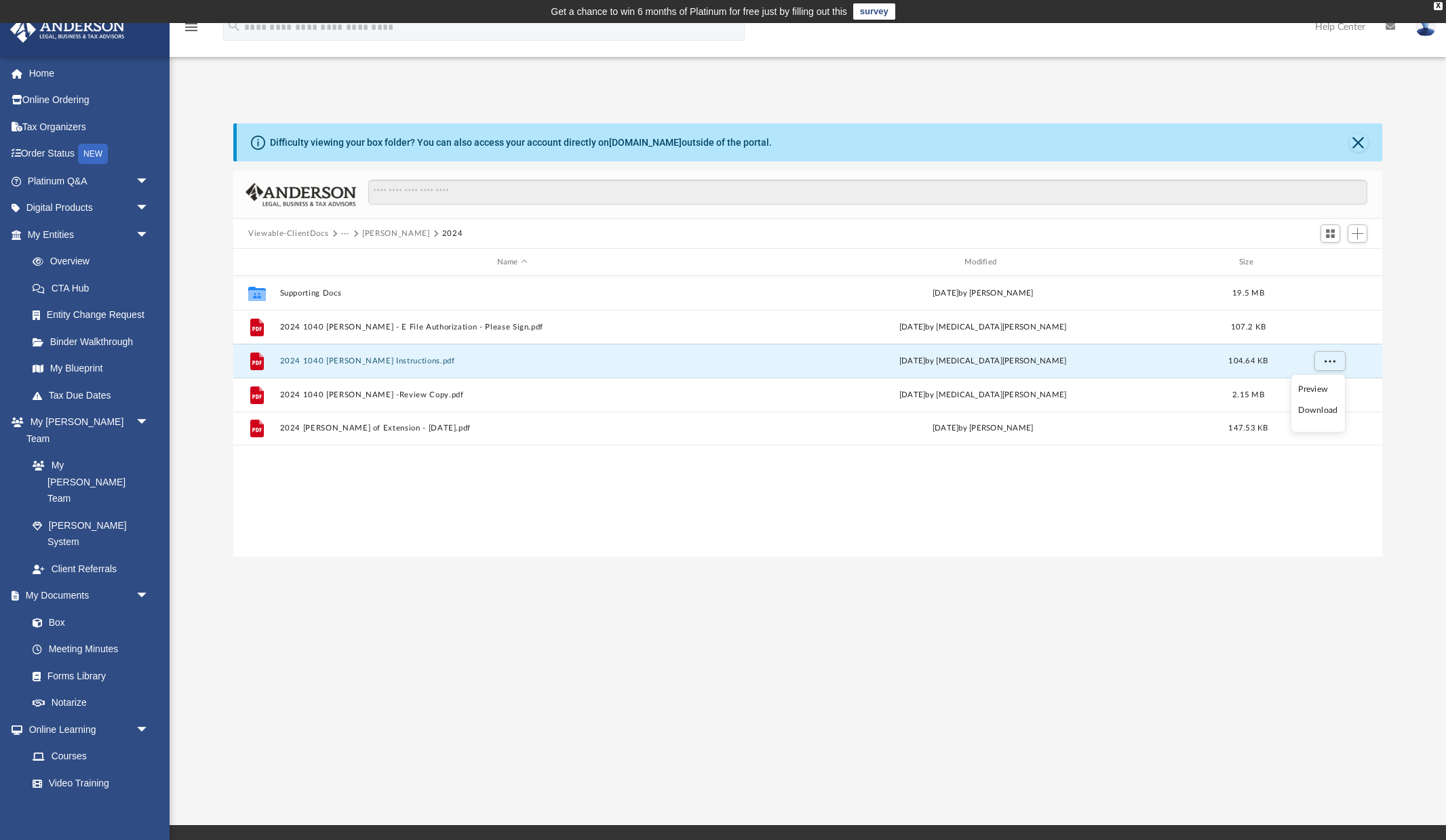
click at [1321, 412] on li "Download" at bounding box center [1318, 411] width 40 height 14
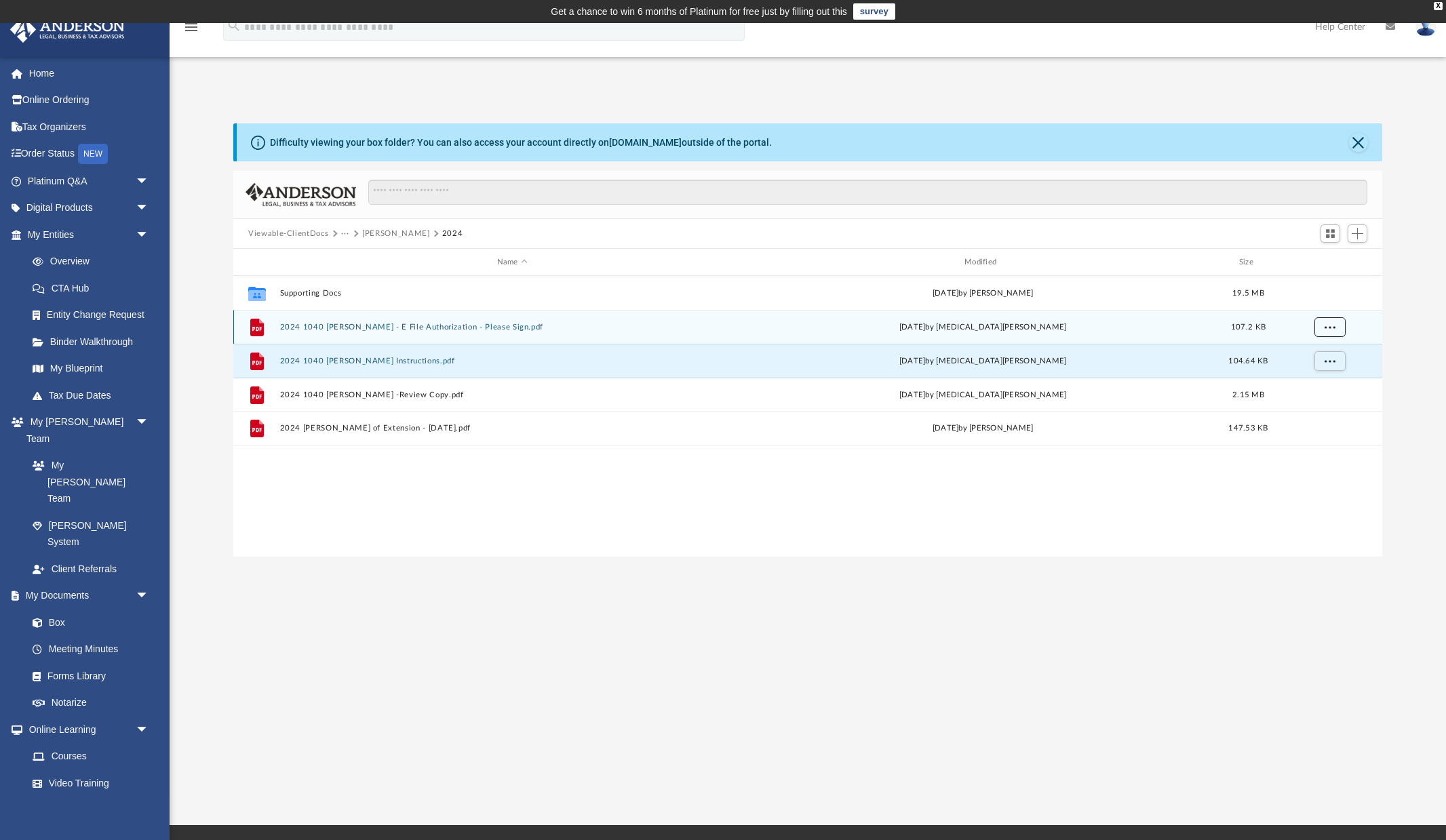
click at [1332, 327] on span "More options" at bounding box center [1330, 327] width 11 height 7
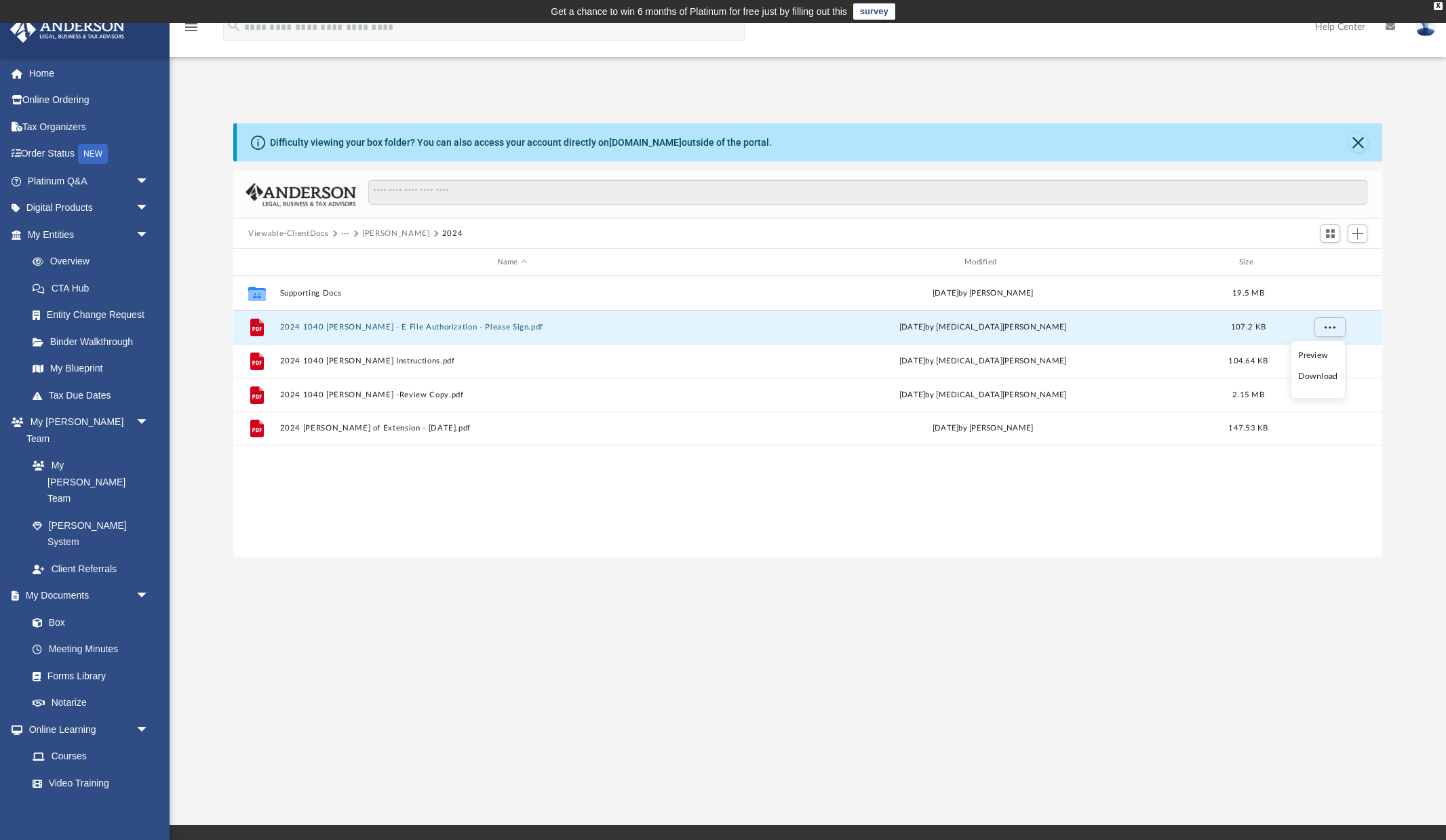
click at [1316, 377] on li "Download" at bounding box center [1318, 377] width 40 height 14
